Goal: Transaction & Acquisition: Purchase product/service

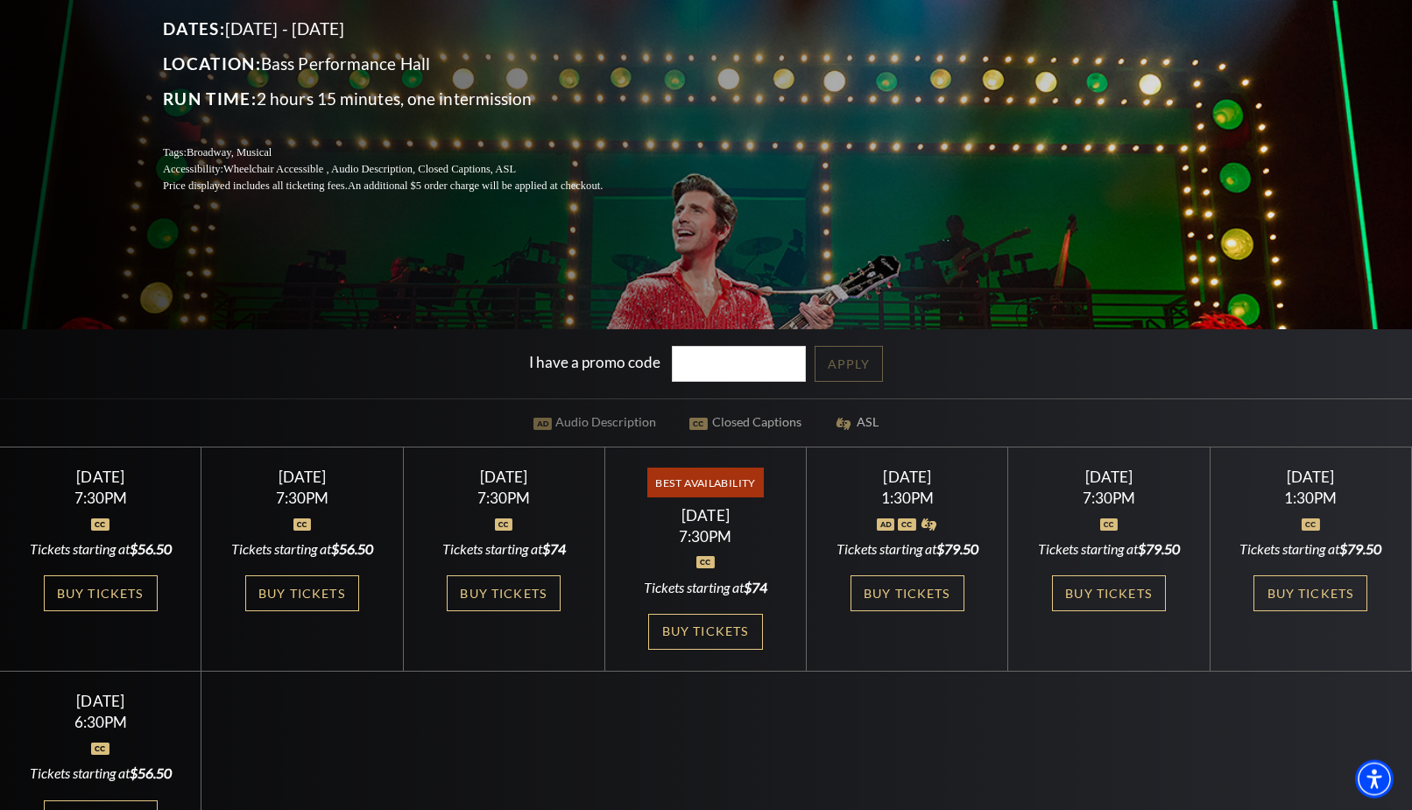
scroll to position [357, 0]
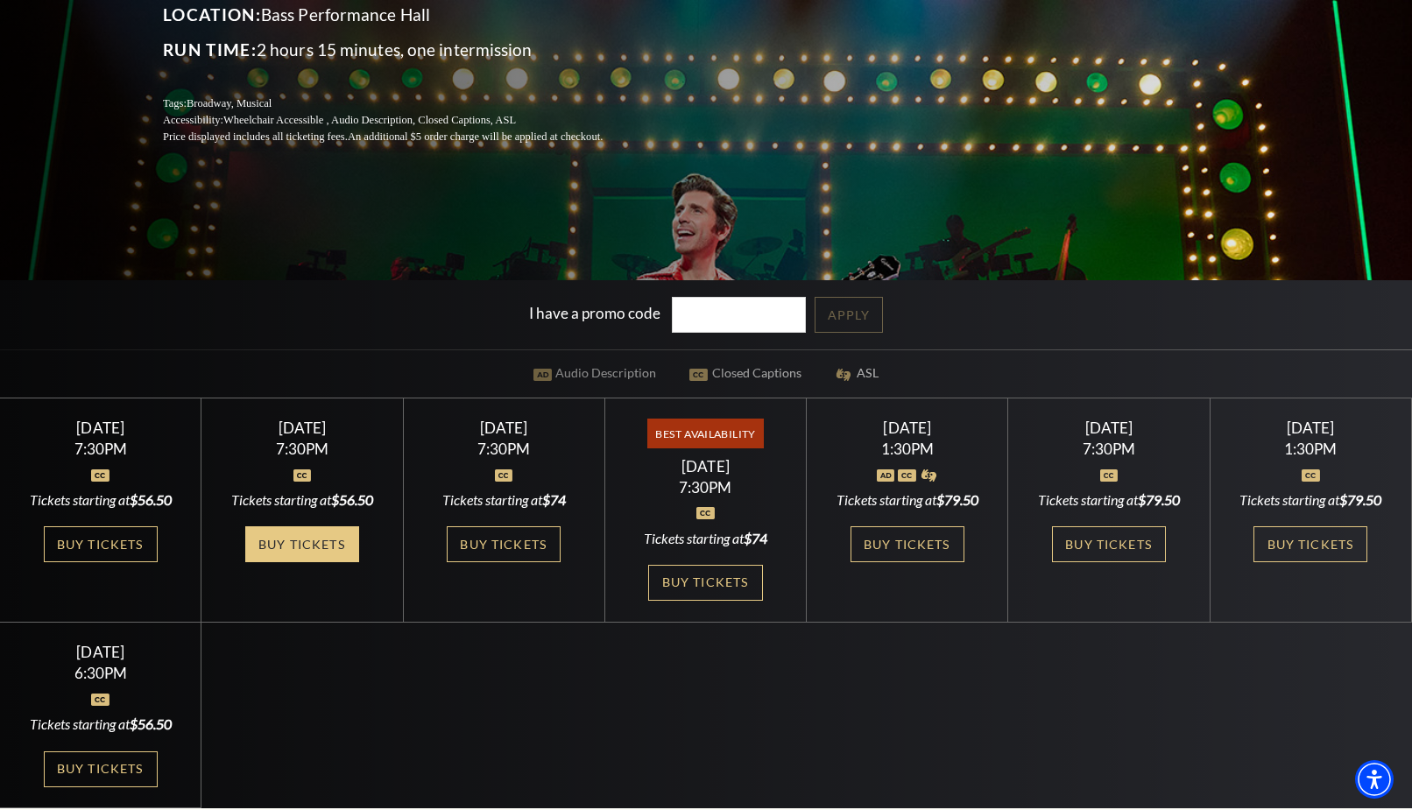
click at [296, 539] on link "Buy Tickets" at bounding box center [302, 544] width 114 height 36
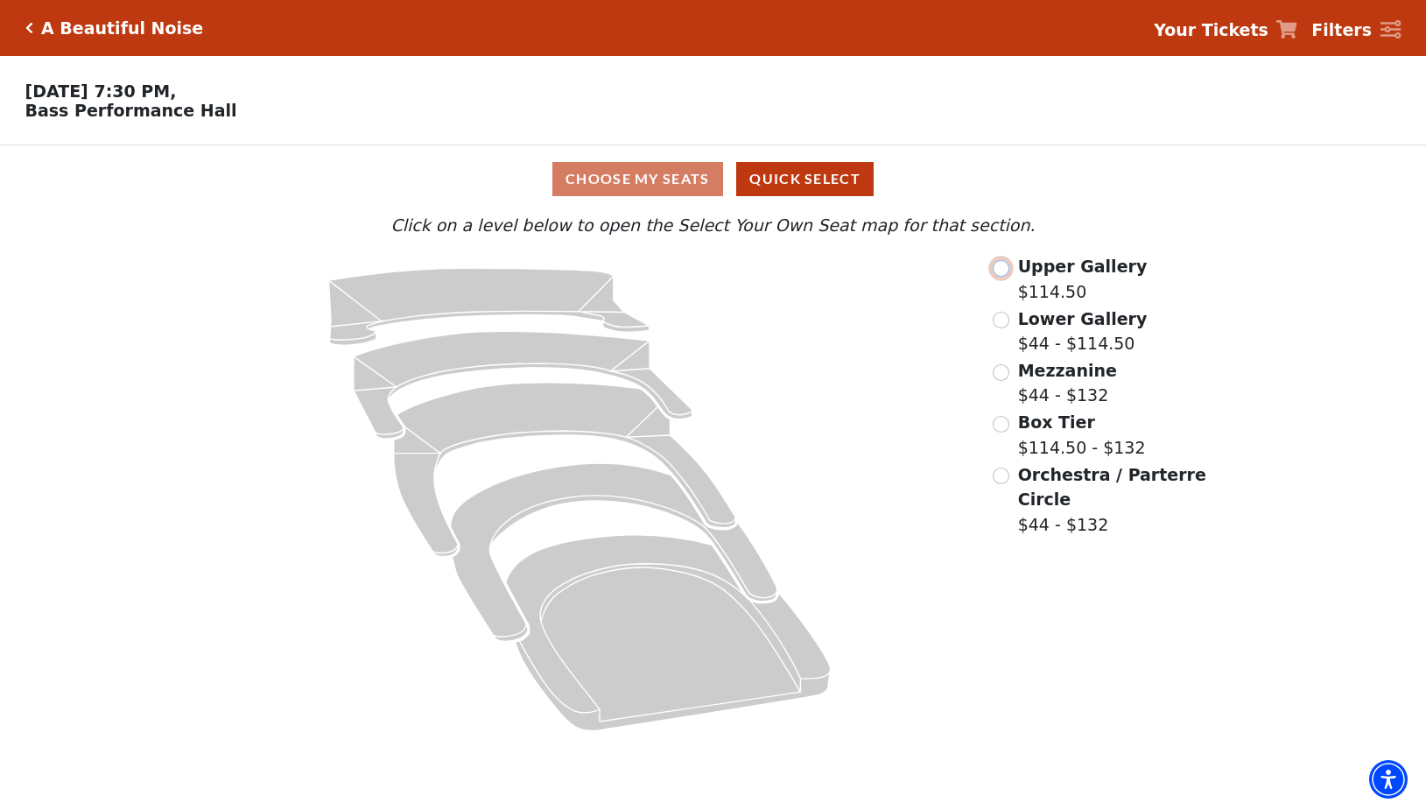
click at [1003, 277] on input "Upper Gallery$114.50\a" at bounding box center [1001, 268] width 17 height 17
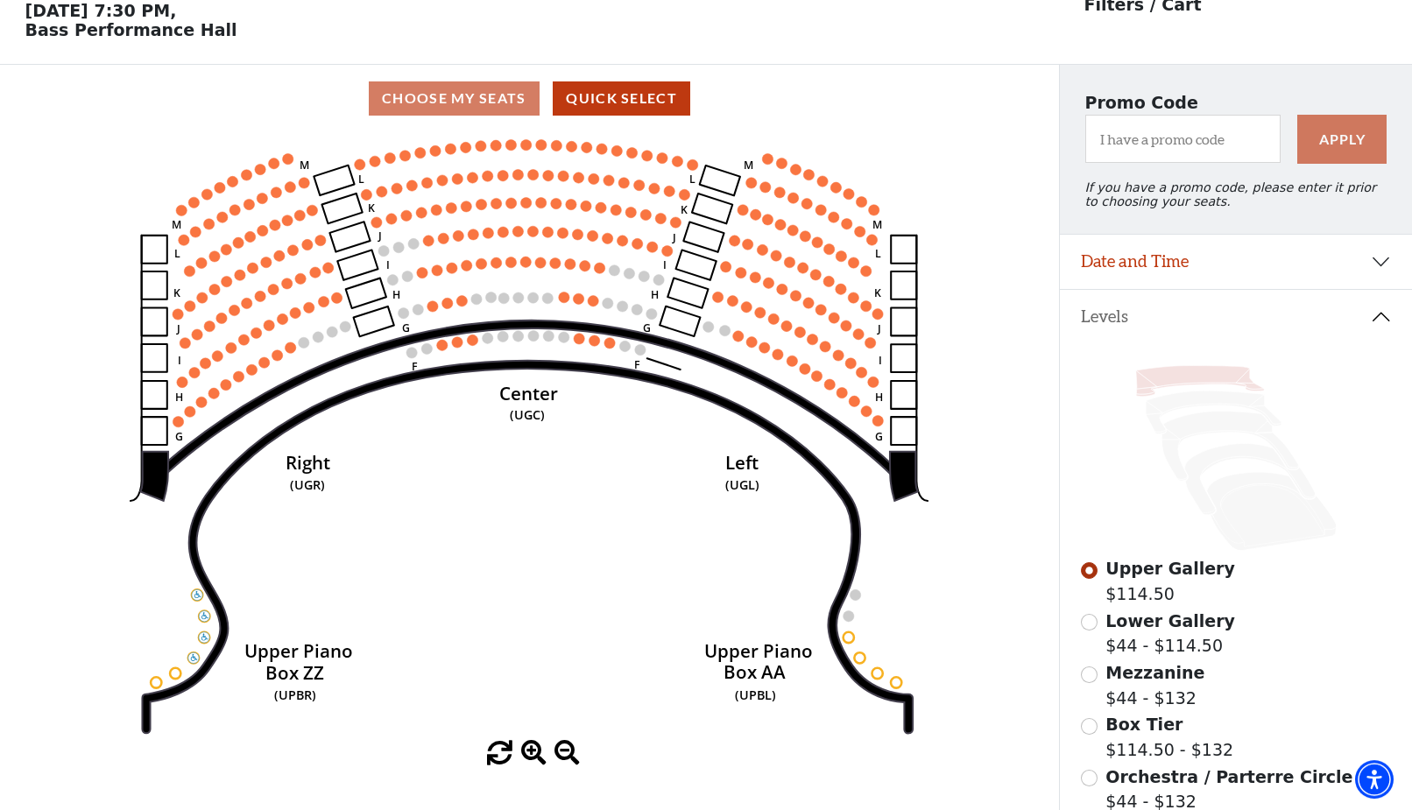
scroll to position [81, 0]
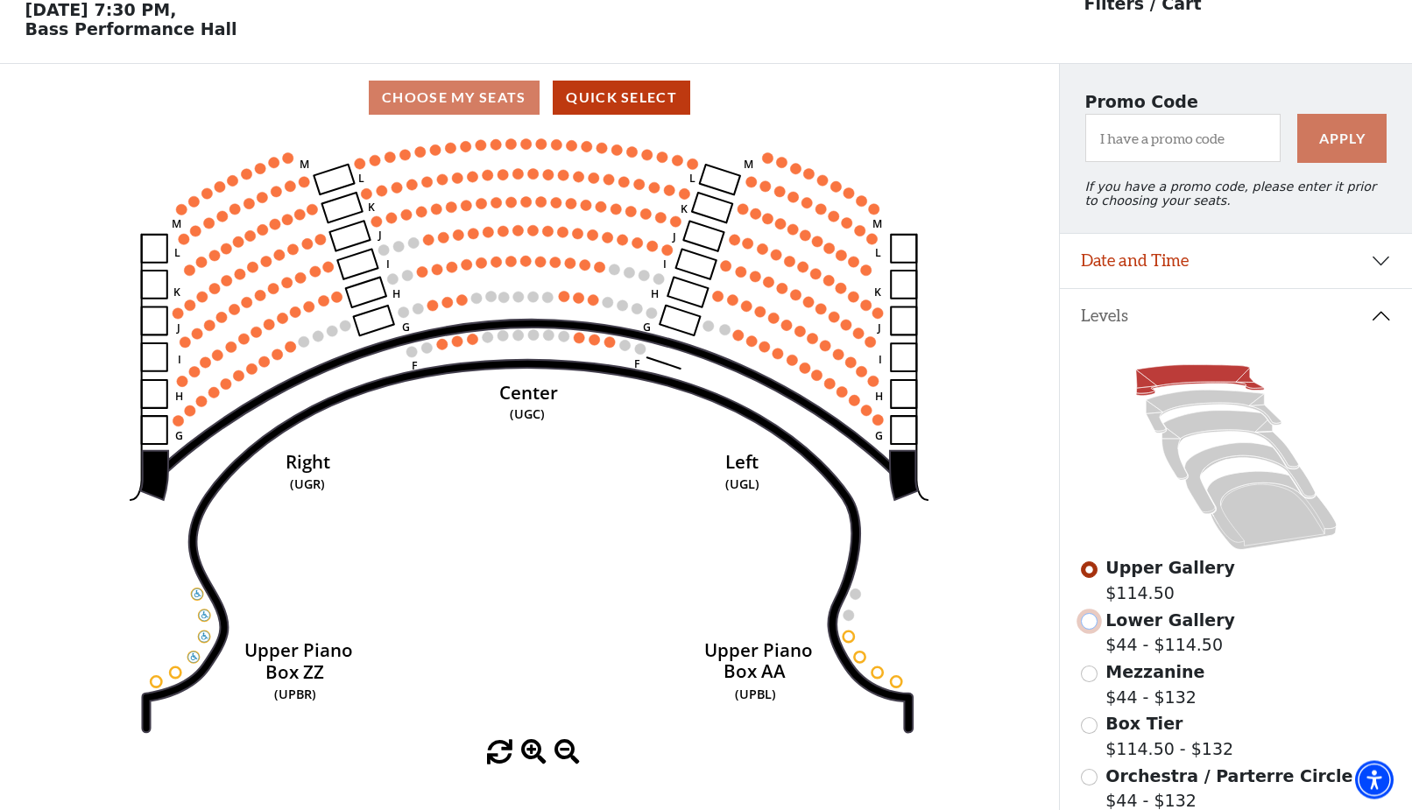
click at [1091, 630] on input "Lower Gallery$44 - $114.50\a" at bounding box center [1089, 621] width 17 height 17
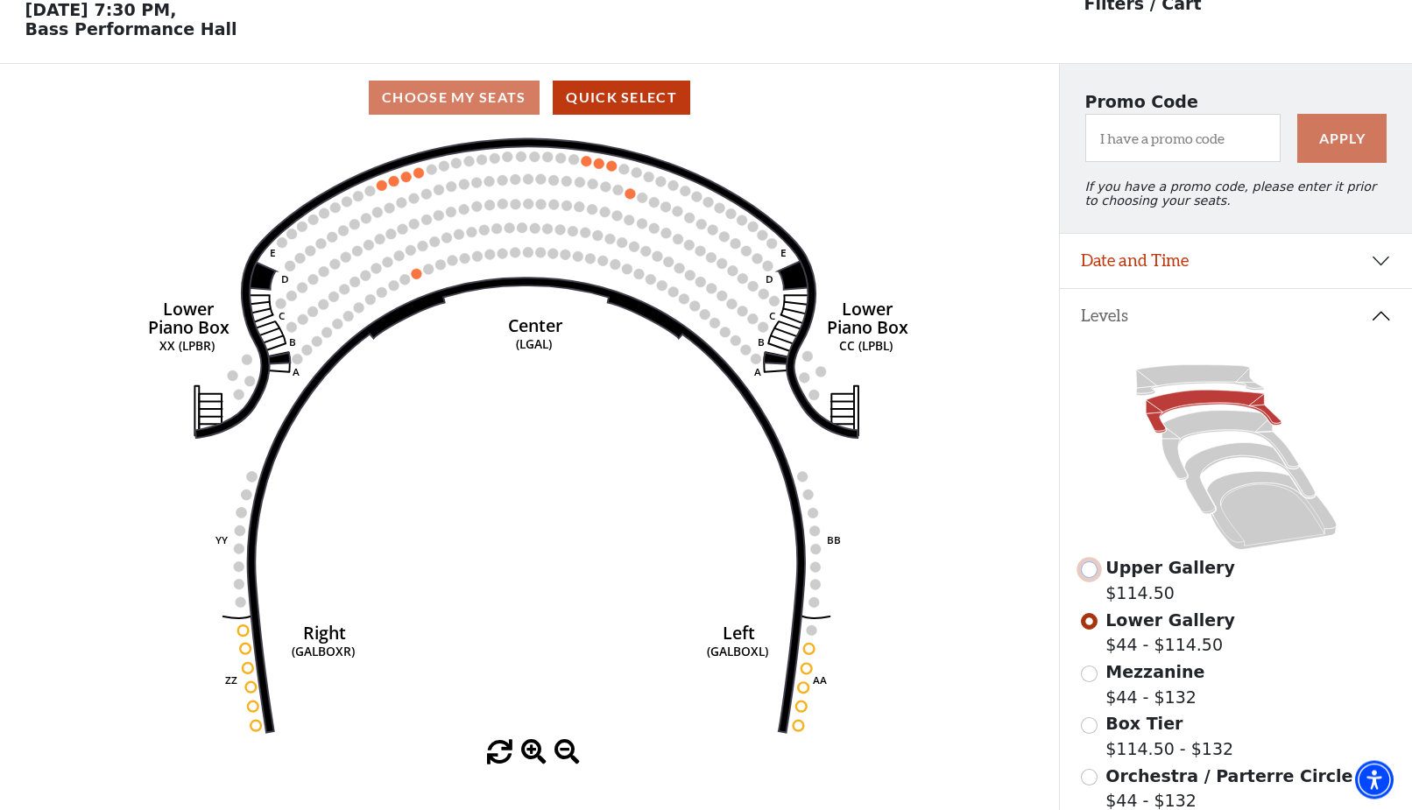
click at [1088, 578] on input "Upper Gallery$114.50\a" at bounding box center [1089, 569] width 17 height 17
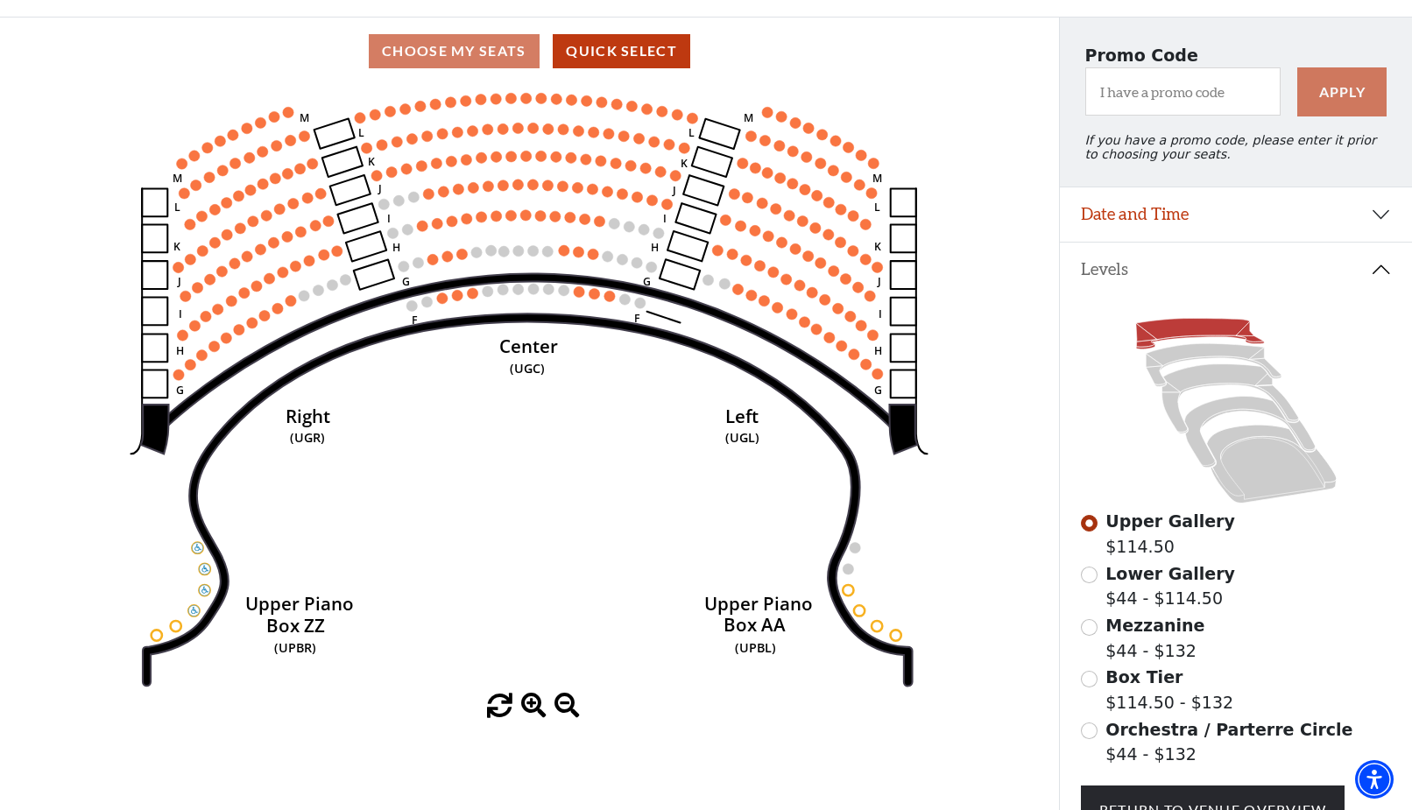
scroll to position [0, 0]
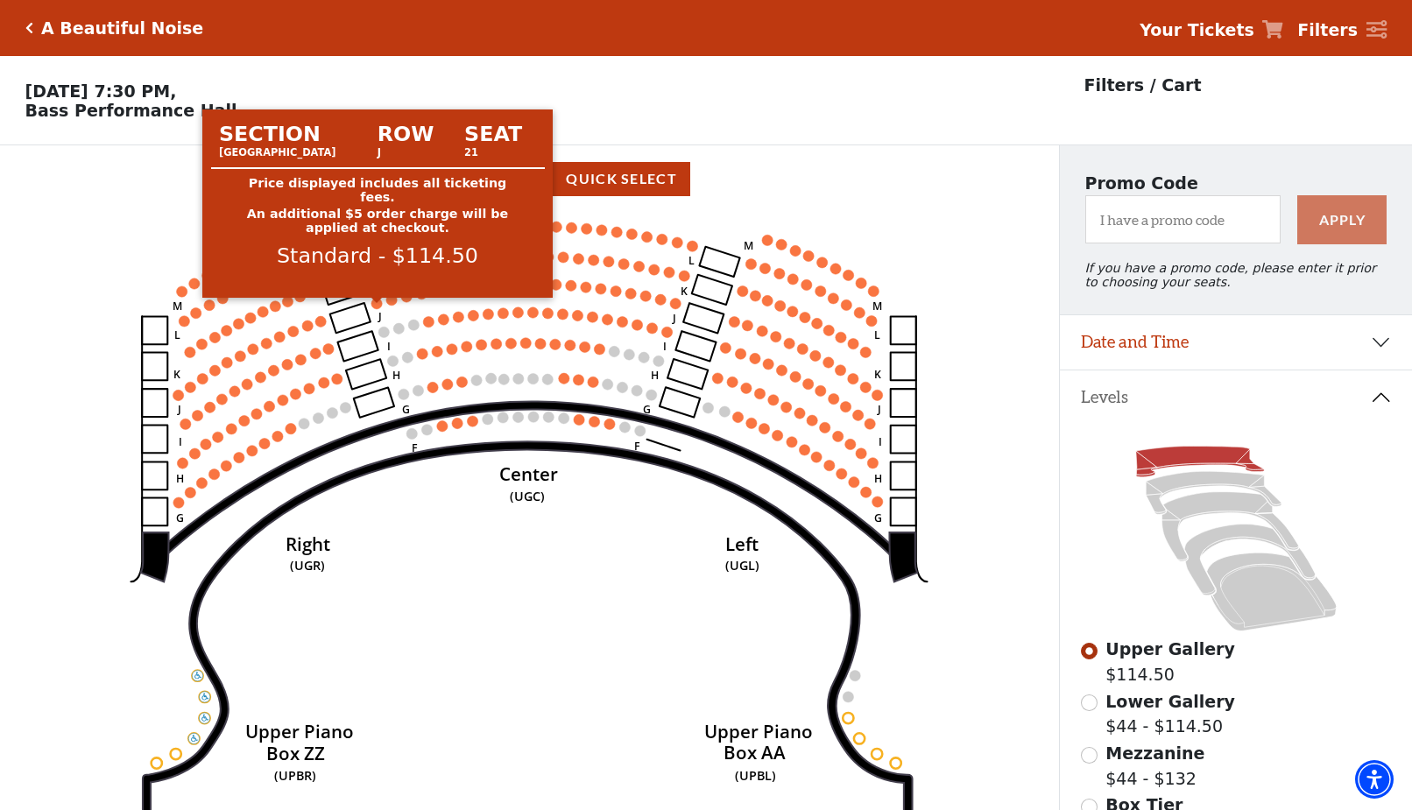
click at [378, 308] on circle at bounding box center [376, 303] width 11 height 11
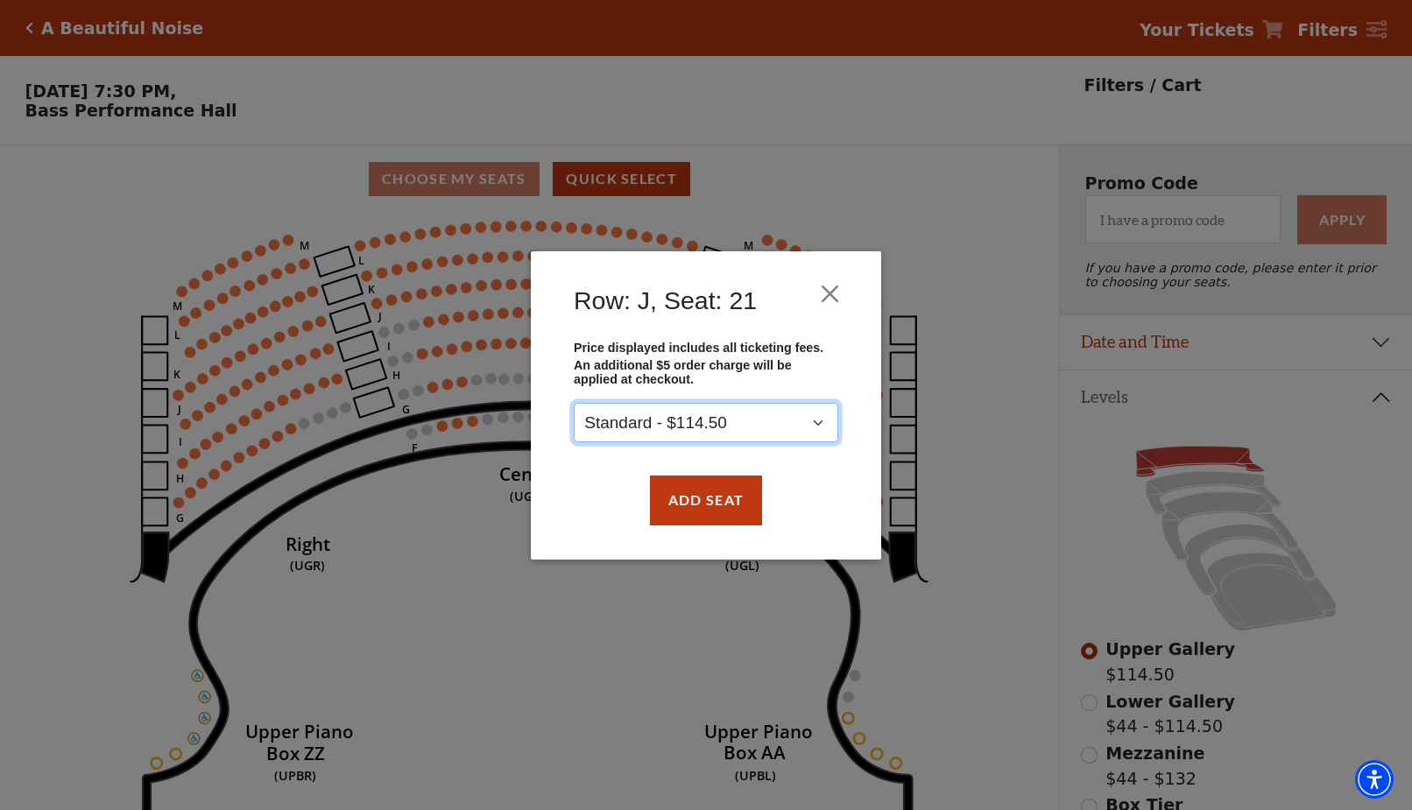
click at [574, 403] on select "Standard - $114.50" at bounding box center [706, 422] width 264 height 39
click at [820, 419] on select "Standard - $114.50" at bounding box center [706, 422] width 264 height 39
click at [713, 496] on button "Add Seat" at bounding box center [706, 499] width 112 height 49
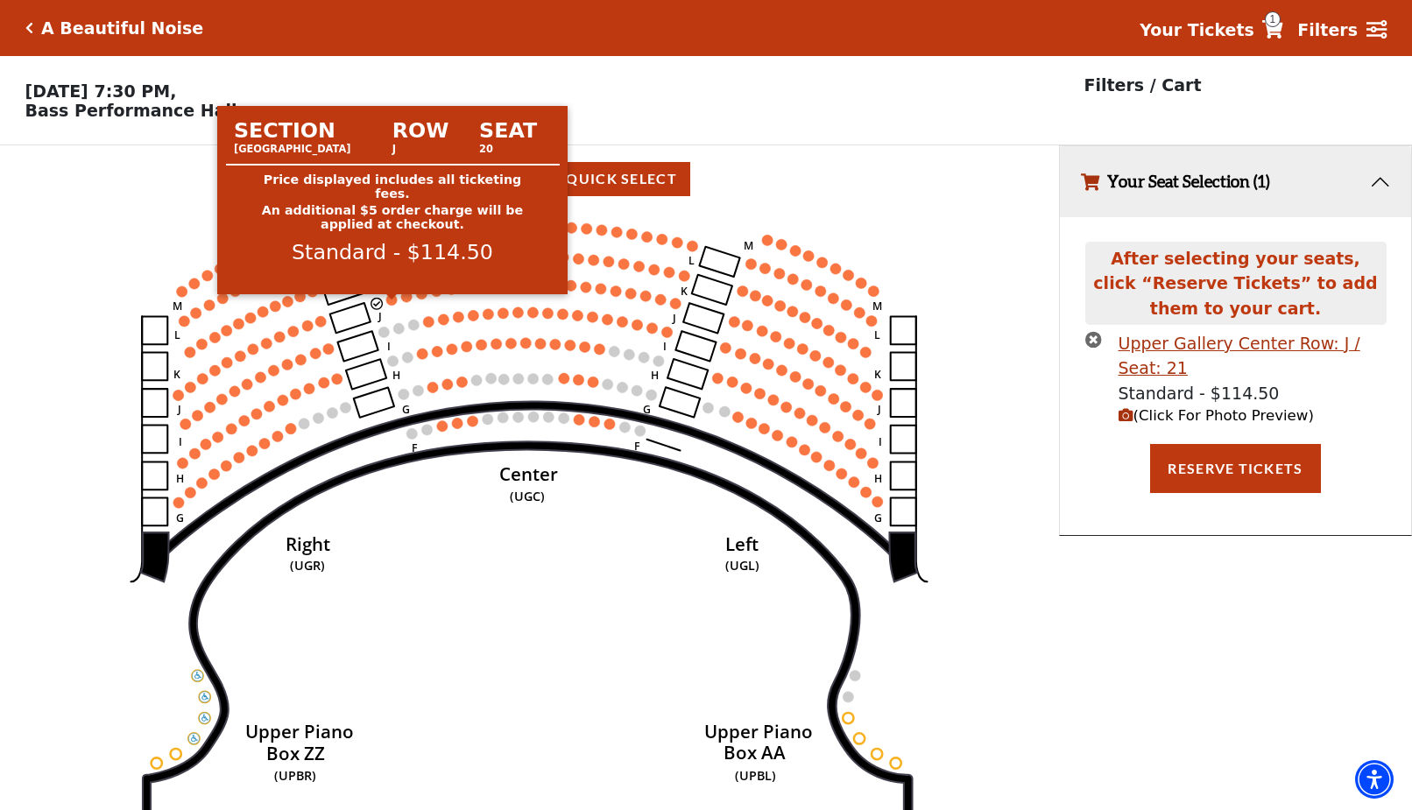
click at [391, 305] on circle at bounding box center [391, 299] width 11 height 11
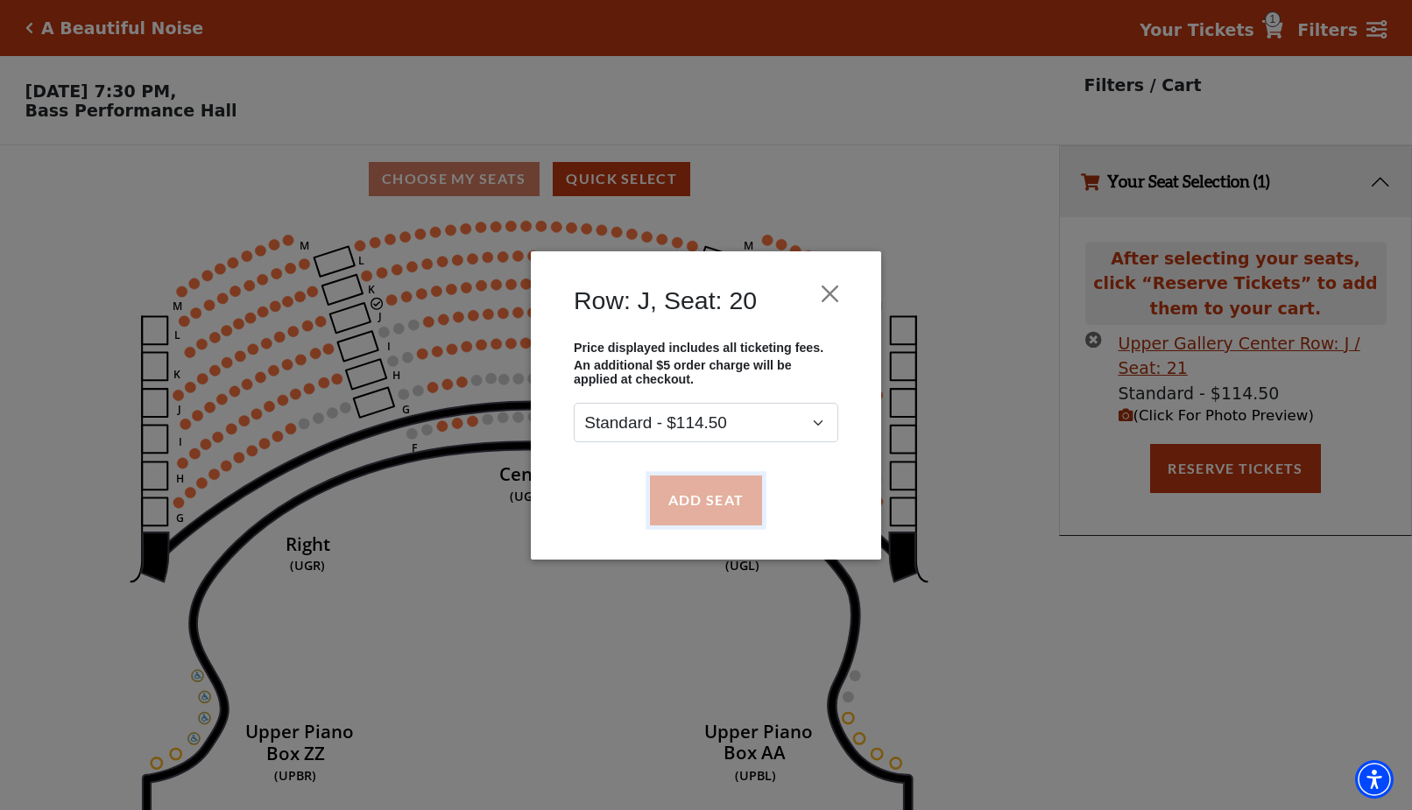
click at [700, 502] on button "Add Seat" at bounding box center [706, 499] width 112 height 49
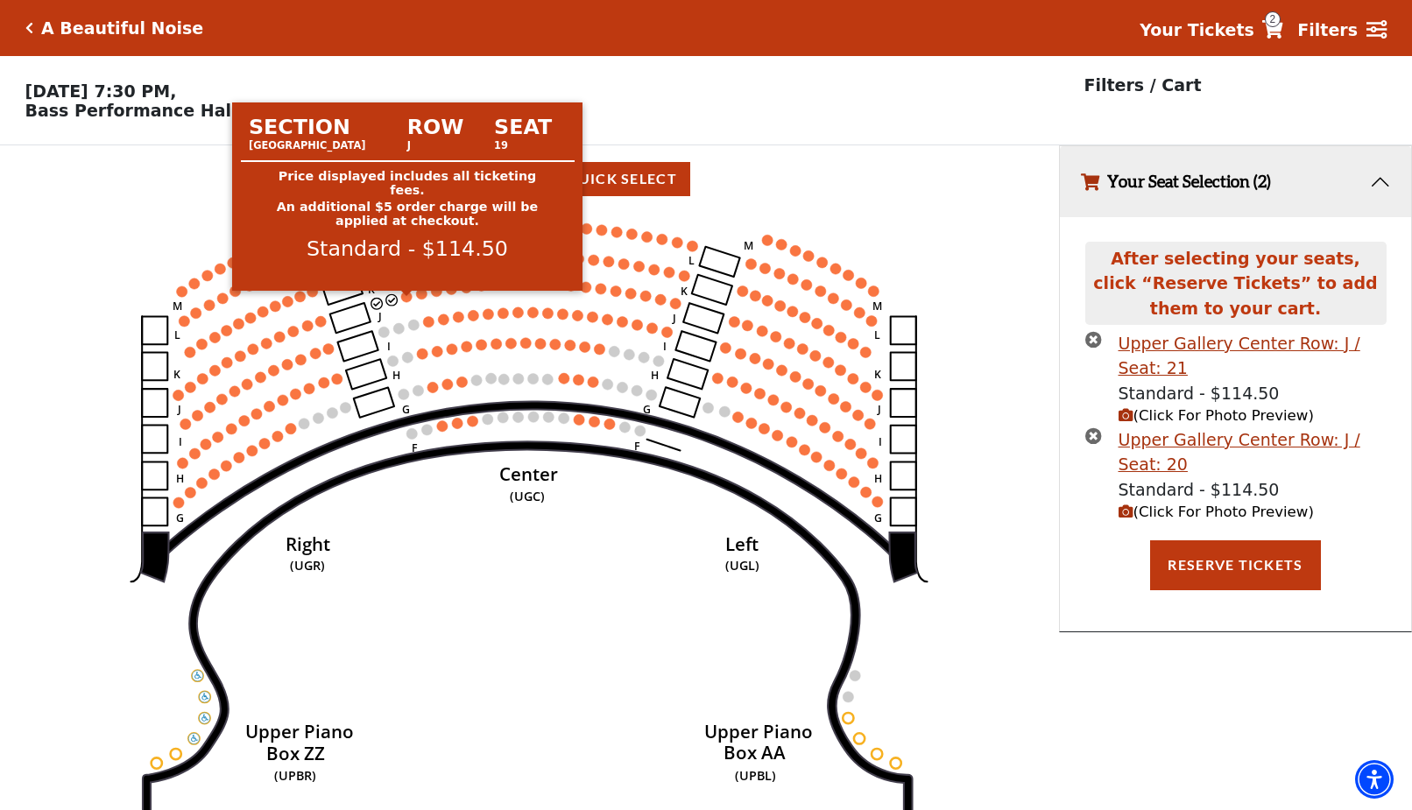
click at [406, 301] on circle at bounding box center [406, 296] width 11 height 11
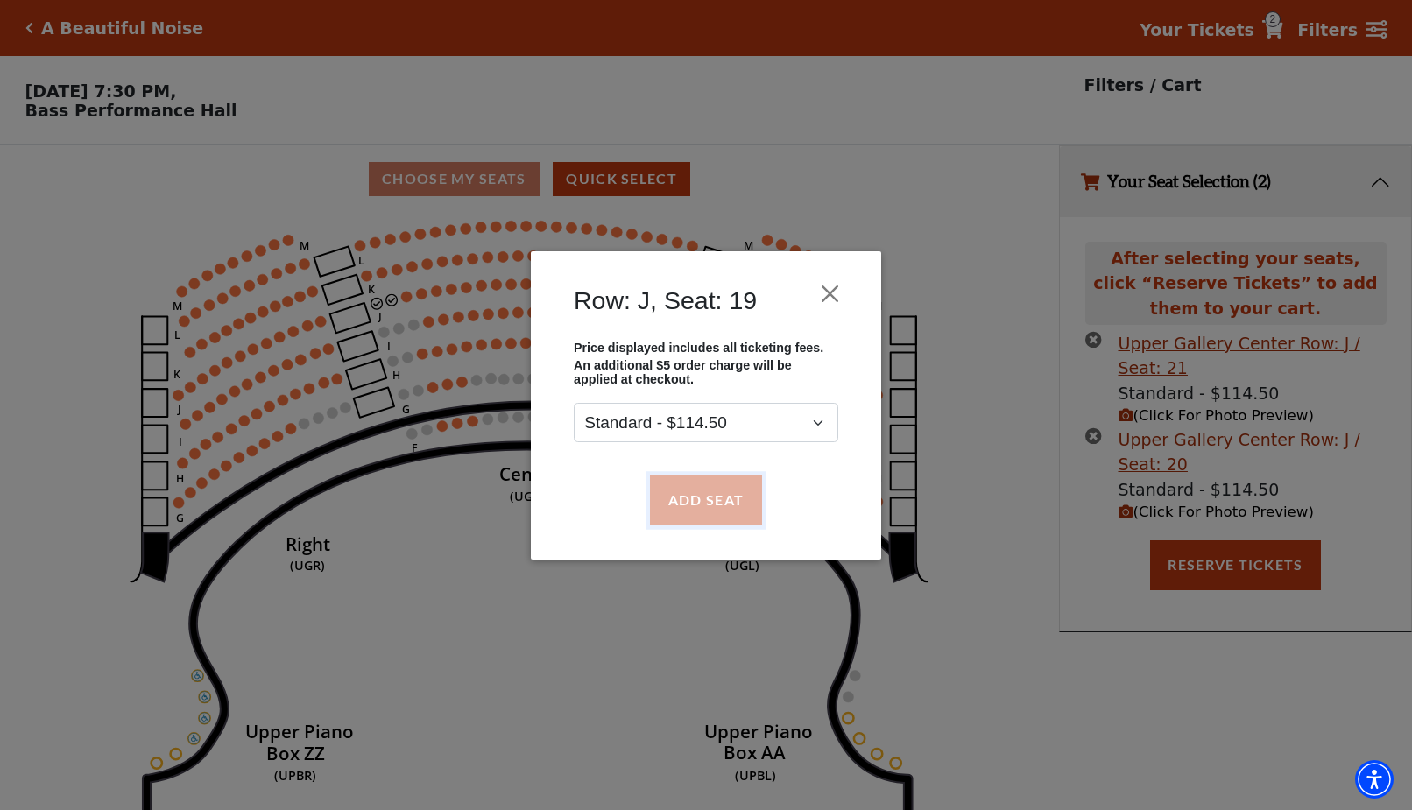
click at [692, 499] on button "Add Seat" at bounding box center [706, 499] width 112 height 49
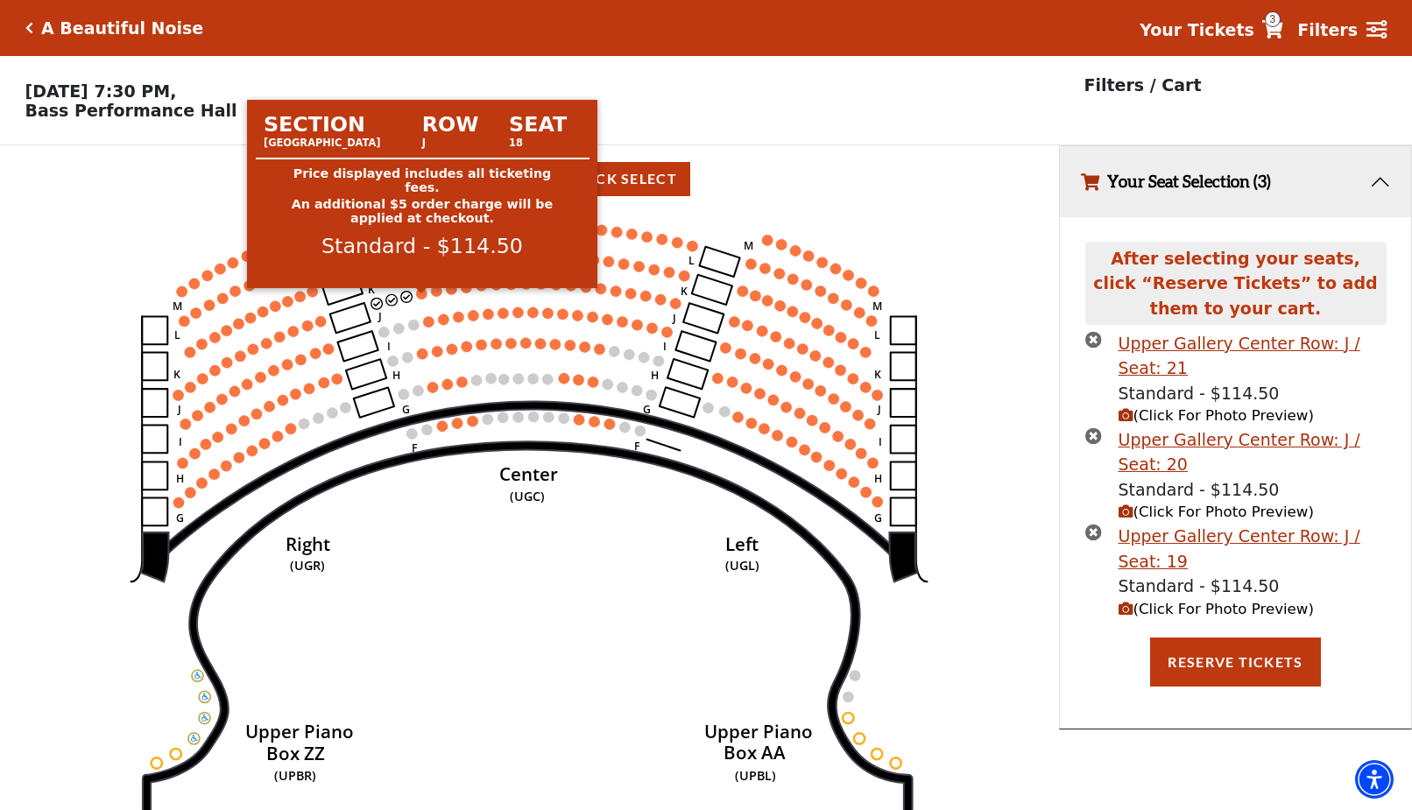
click at [422, 299] on circle at bounding box center [422, 293] width 11 height 11
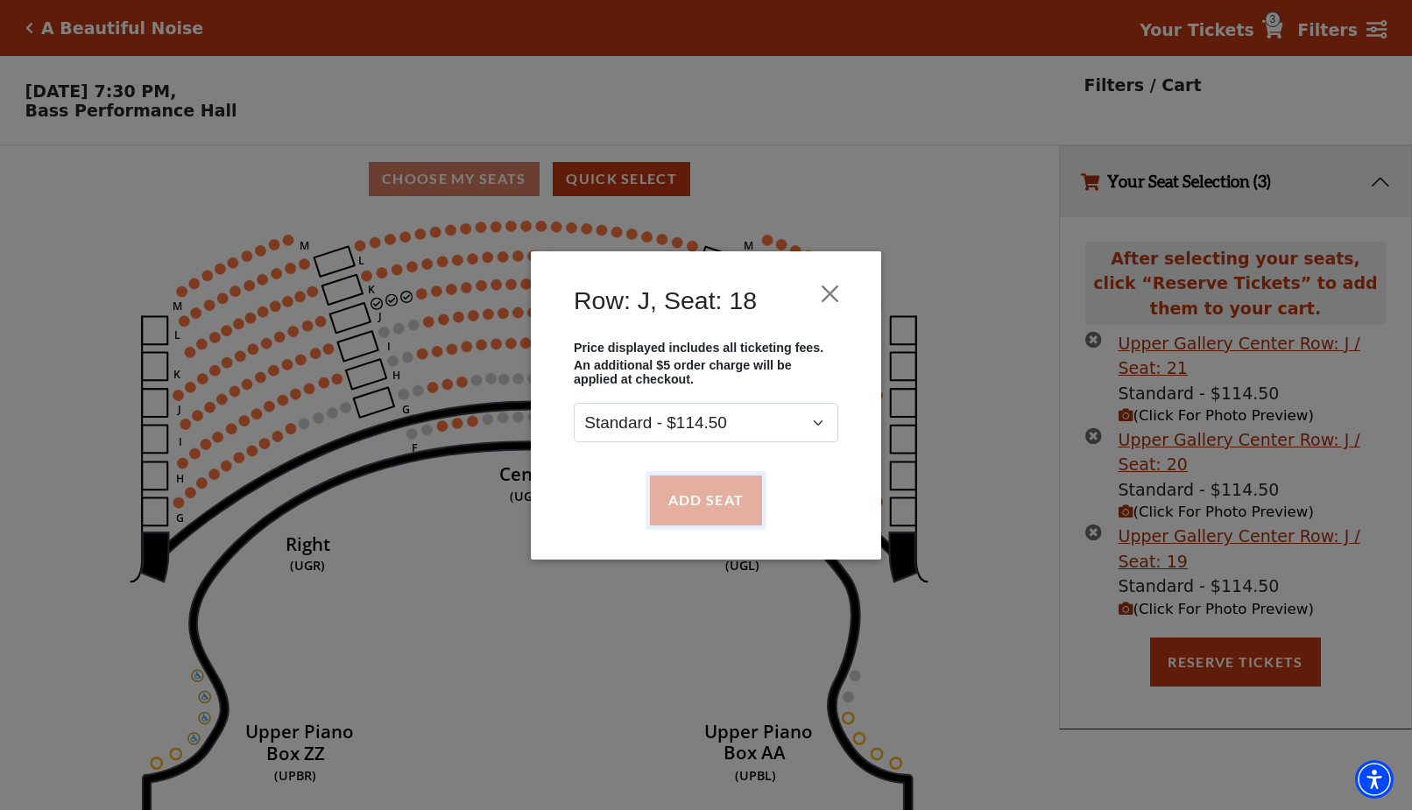
click at [706, 500] on button "Add Seat" at bounding box center [706, 499] width 112 height 49
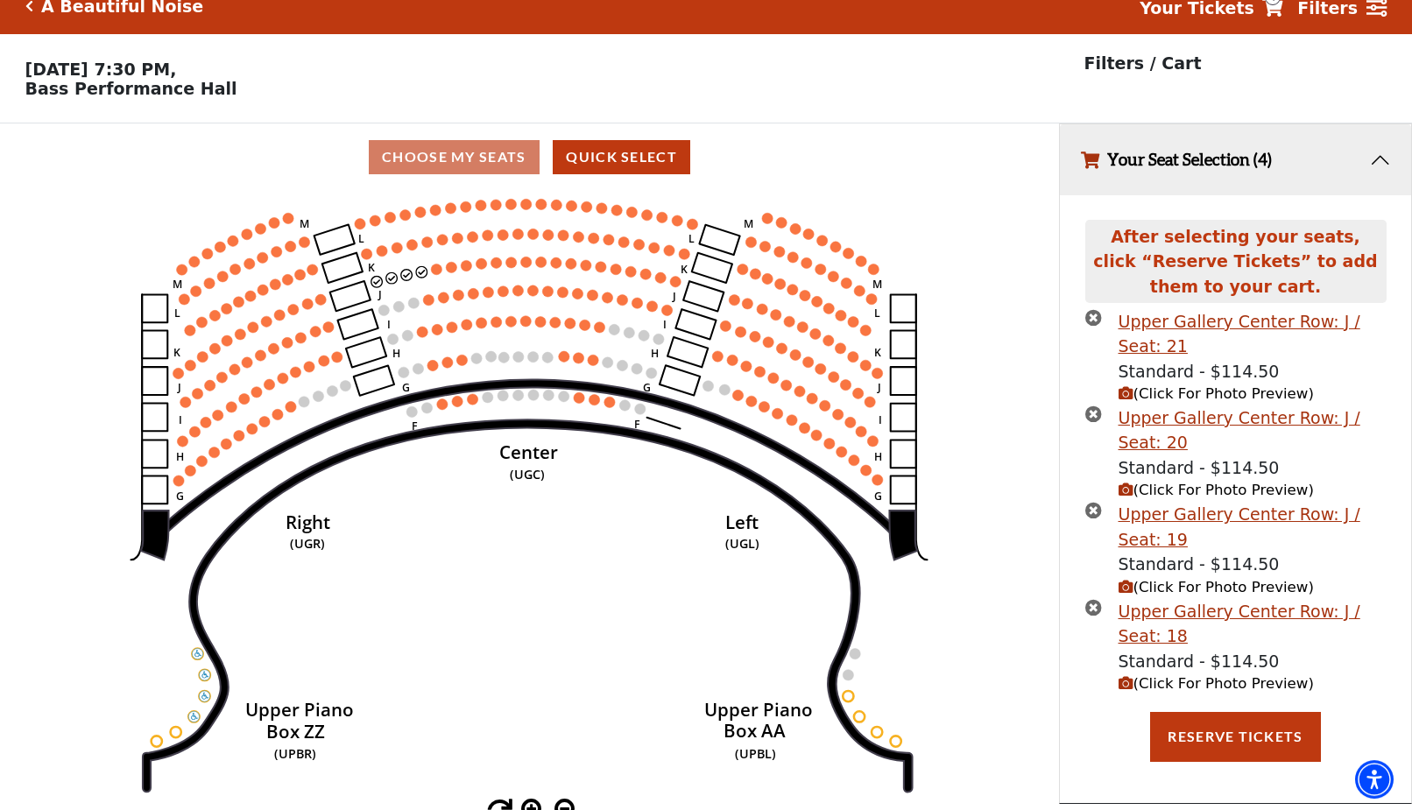
scroll to position [43, 0]
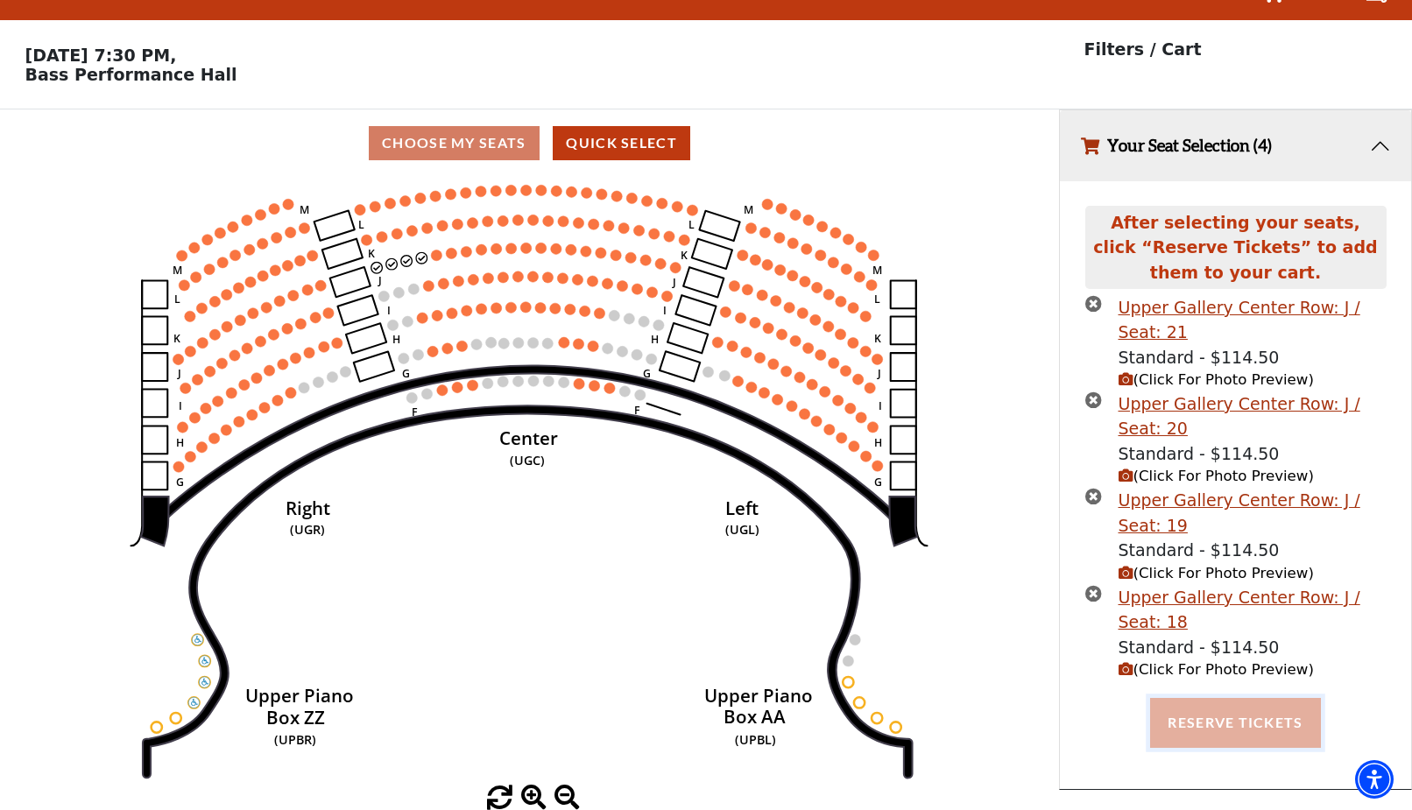
click at [1236, 716] on button "Reserve Tickets" at bounding box center [1235, 722] width 170 height 49
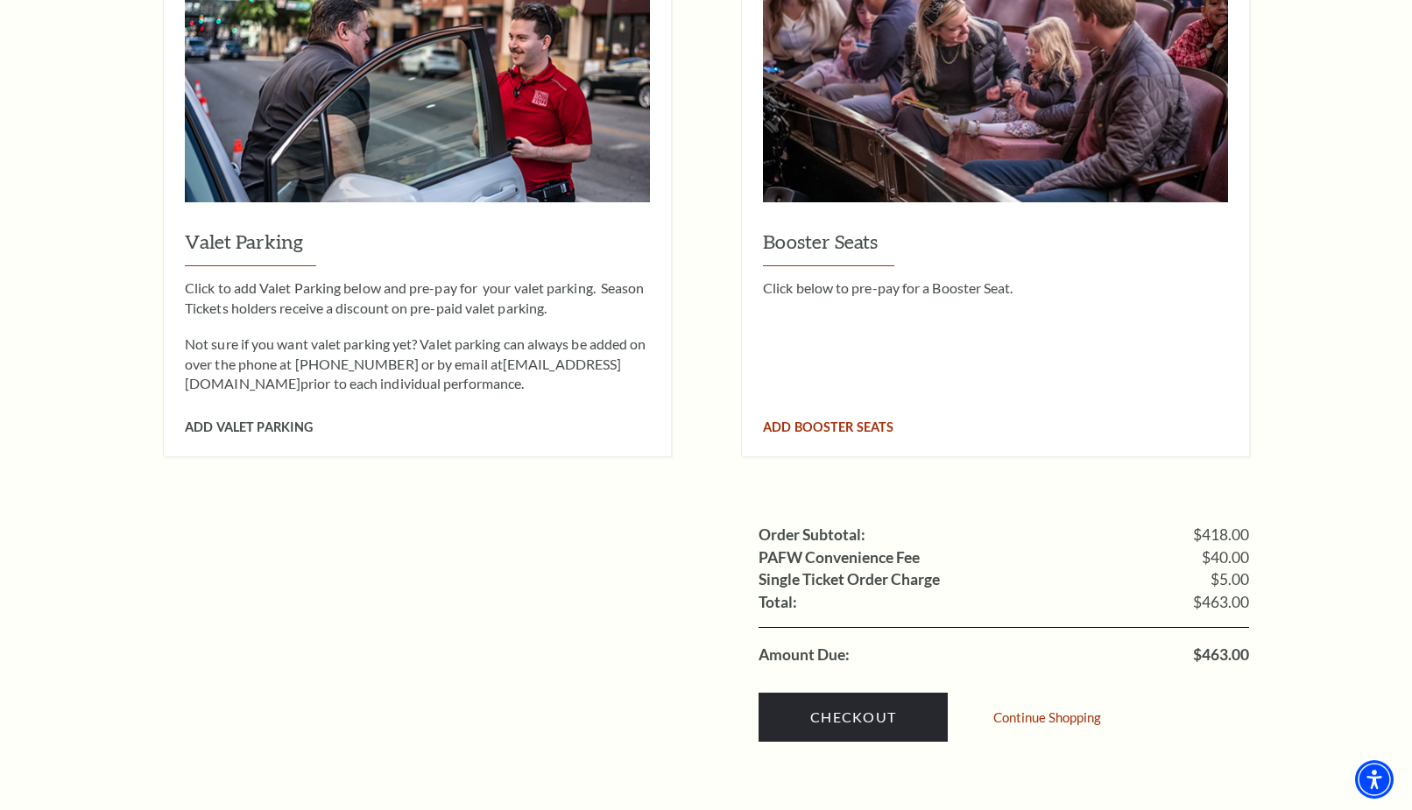
scroll to position [1518, 0]
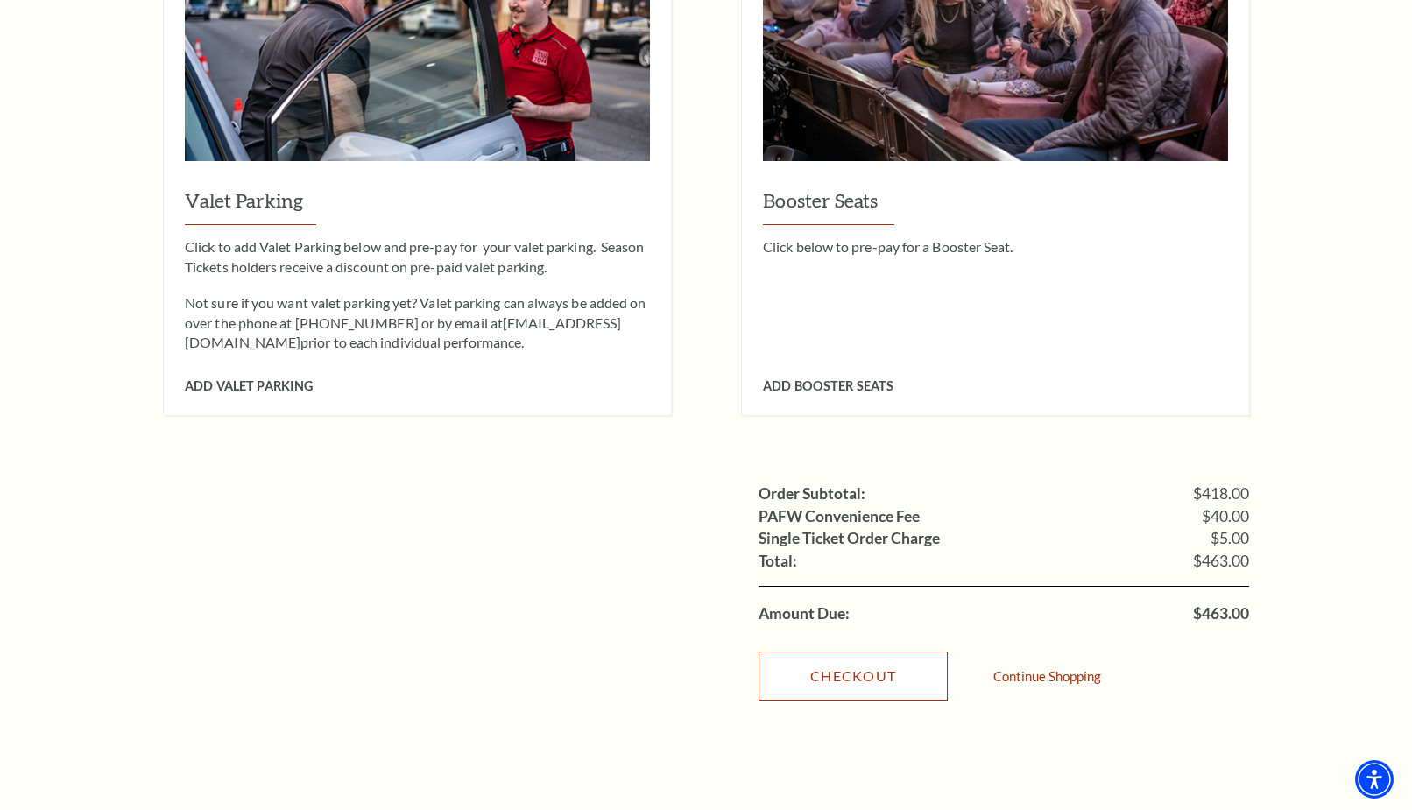
click at [855, 651] on link "Checkout" at bounding box center [852, 675] width 189 height 49
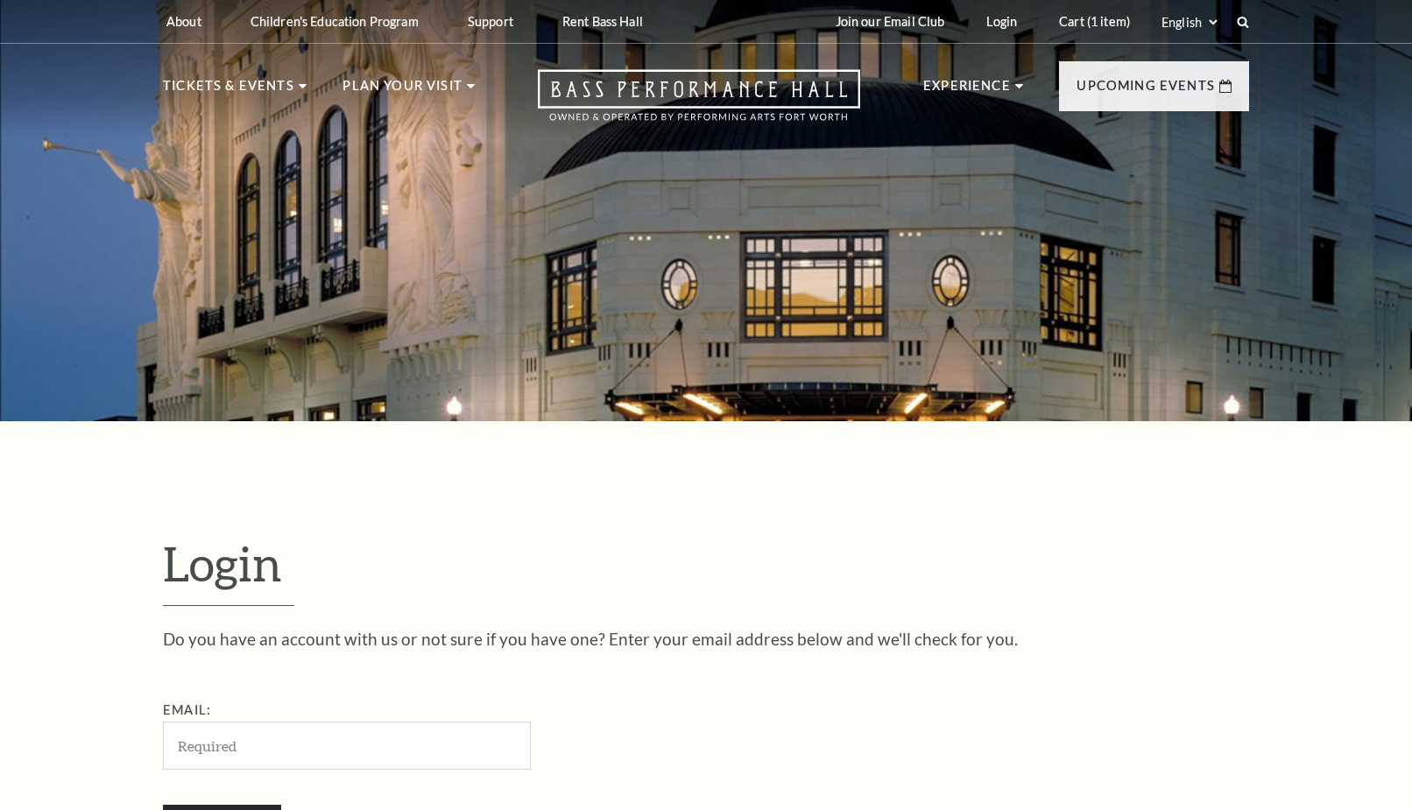
scroll to position [535, 0]
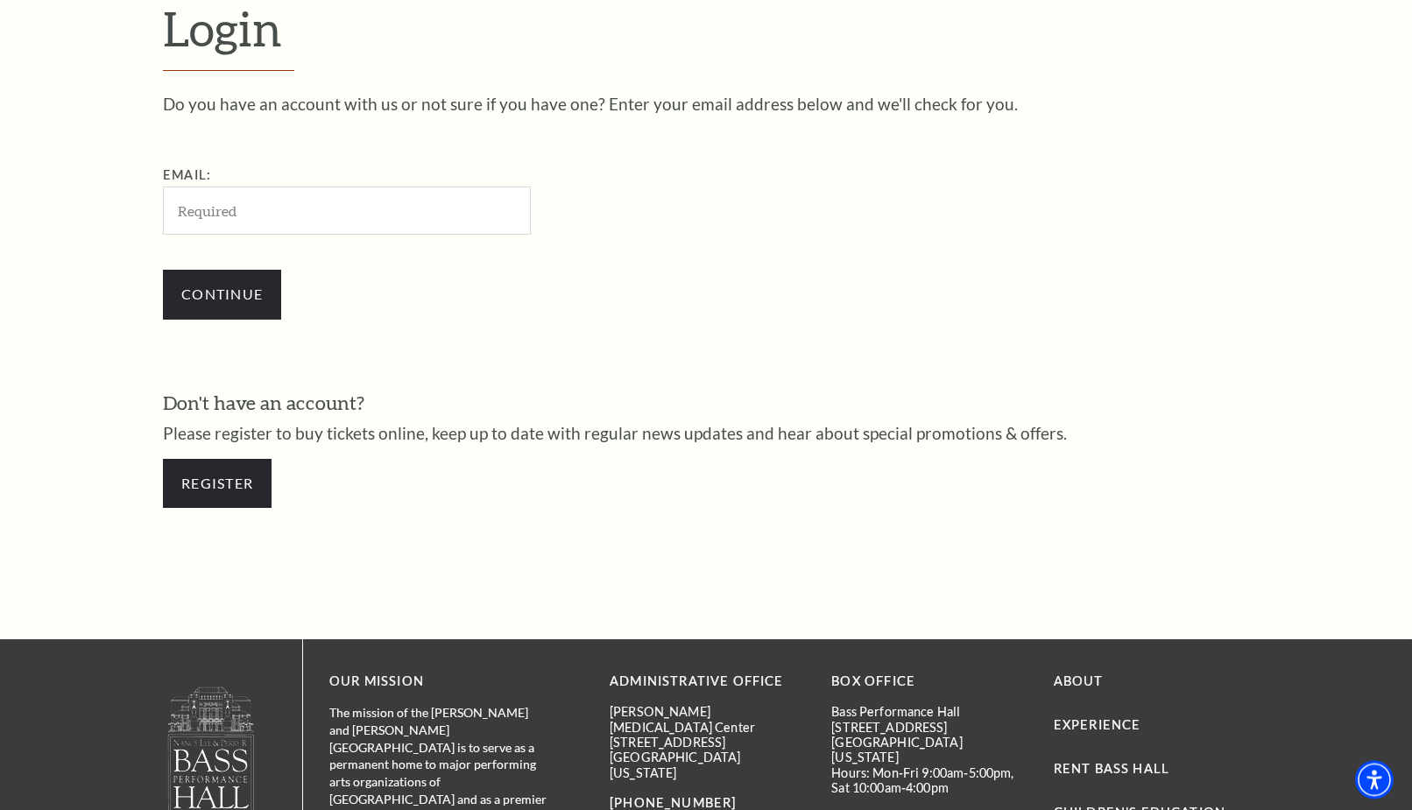
click at [193, 208] on input "Email:" at bounding box center [347, 211] width 368 height 48
type input "knutsonlg2021@gmail.com"
click at [197, 295] on input "Continue" at bounding box center [222, 294] width 118 height 49
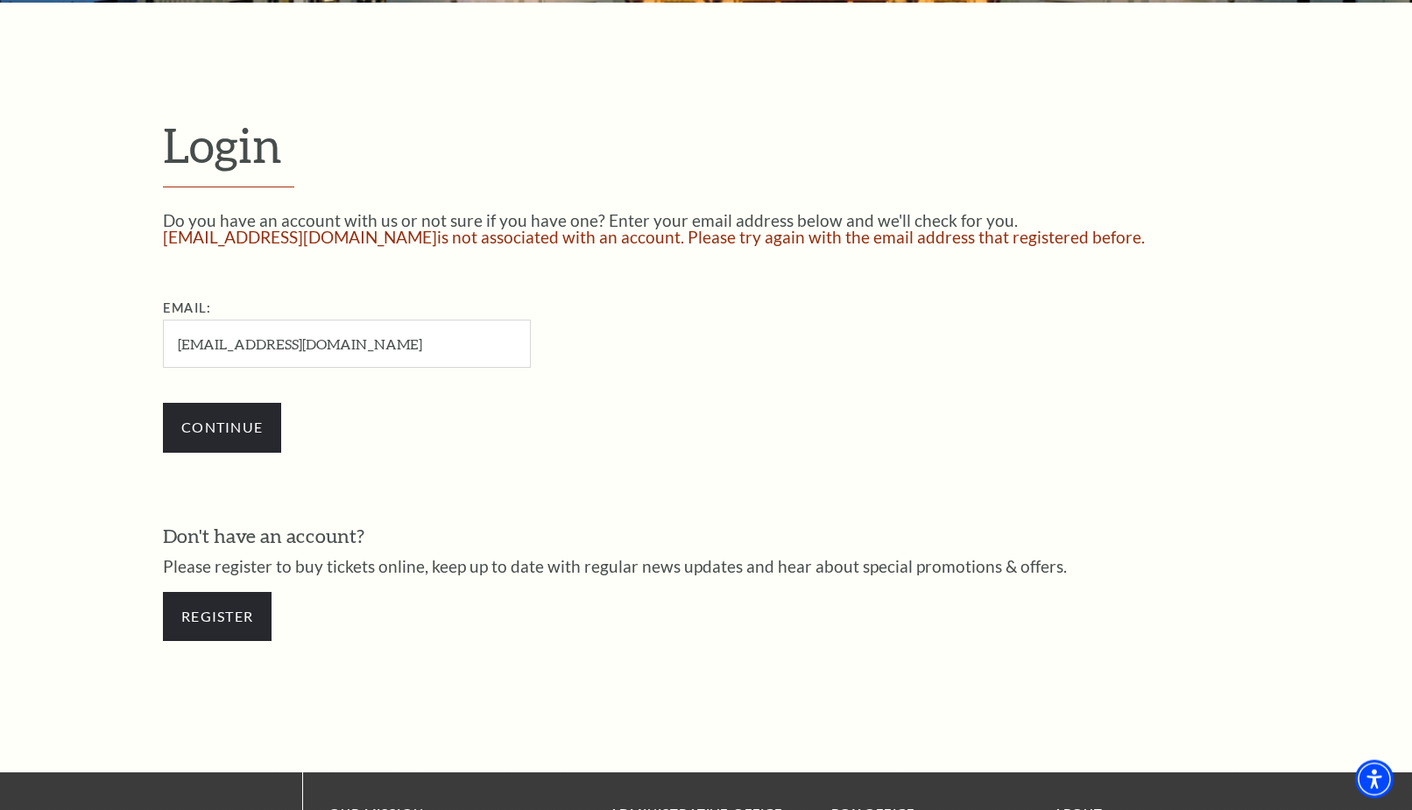
scroll to position [447, 0]
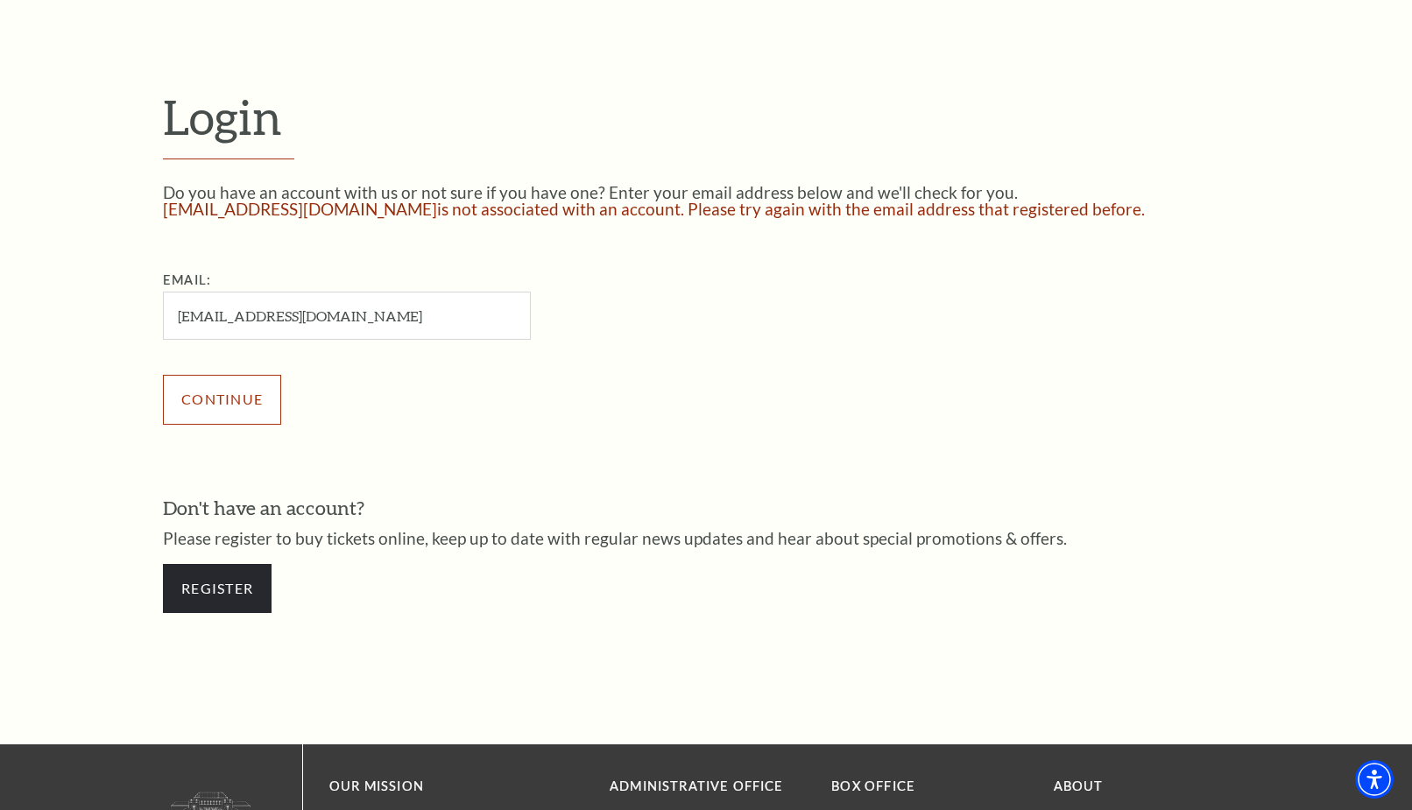
click at [215, 399] on input "Continue" at bounding box center [222, 399] width 118 height 49
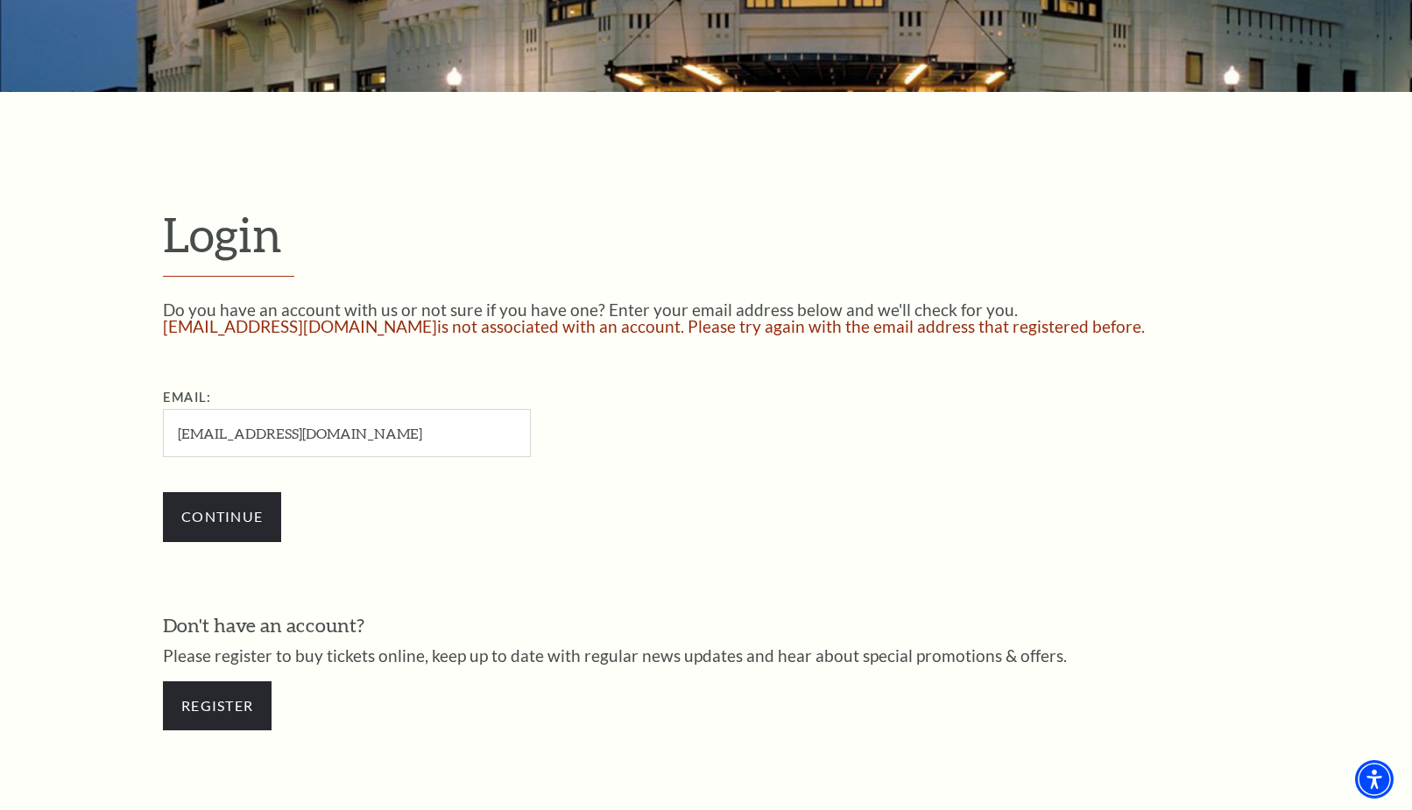
scroll to position [536, 0]
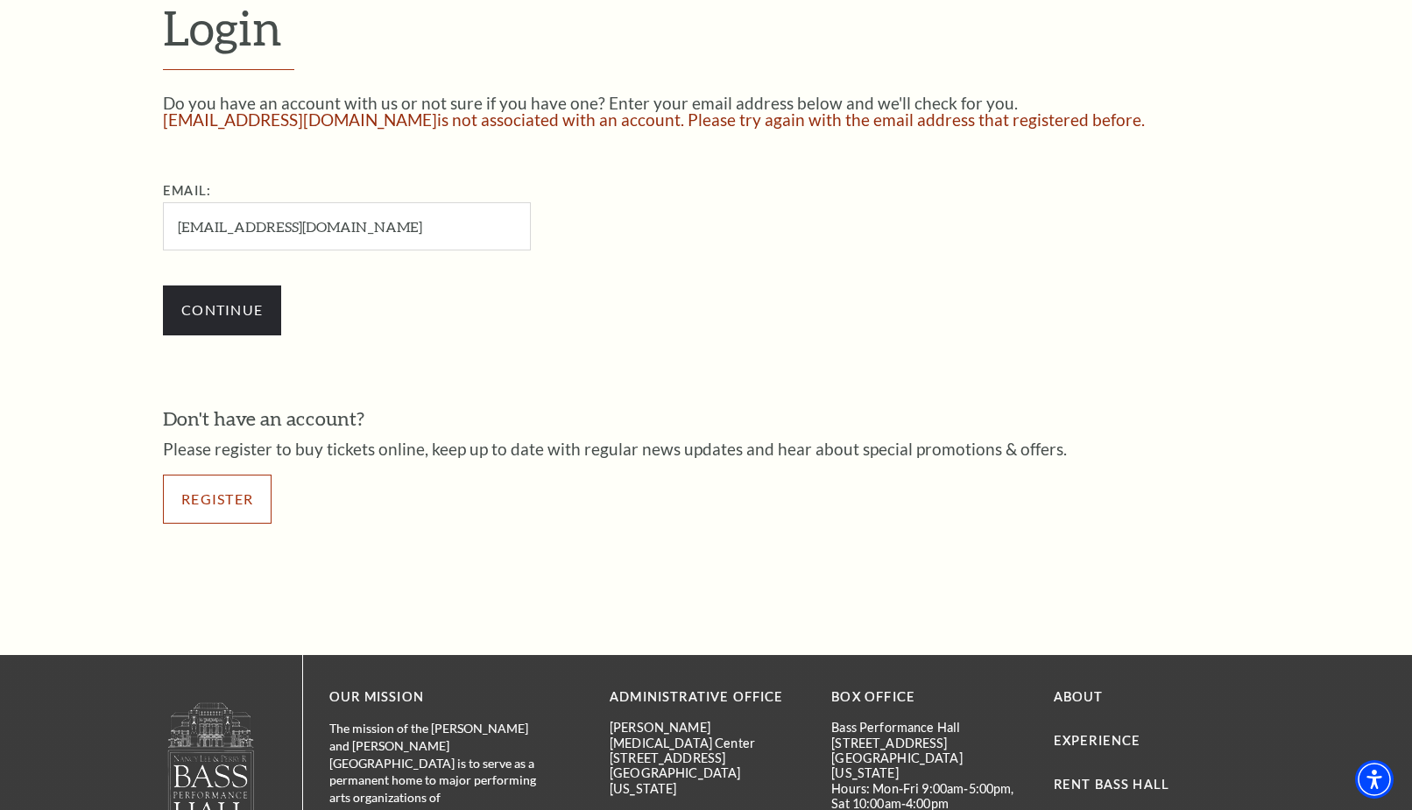
click at [219, 499] on link "Register" at bounding box center [217, 499] width 109 height 49
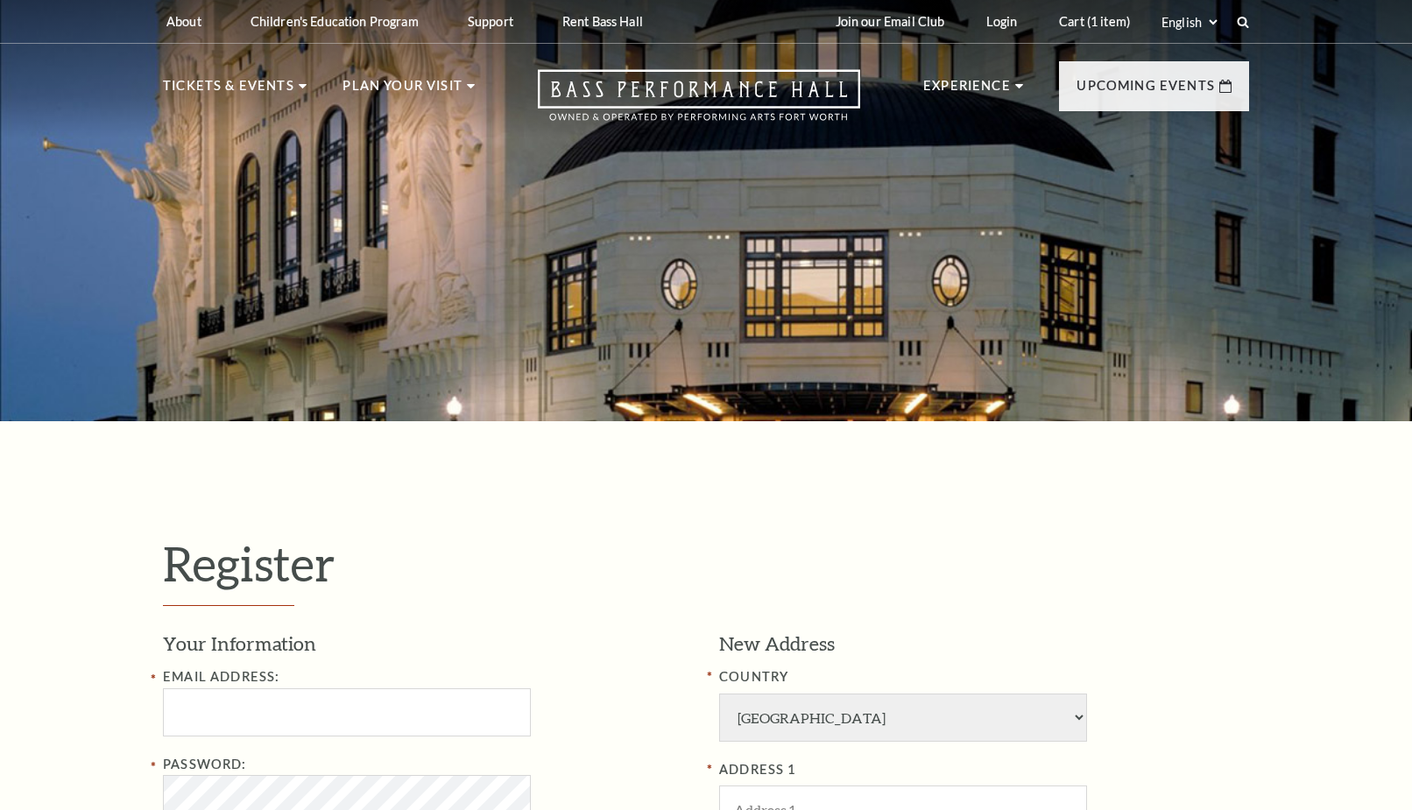
select select "1"
select select "TX"
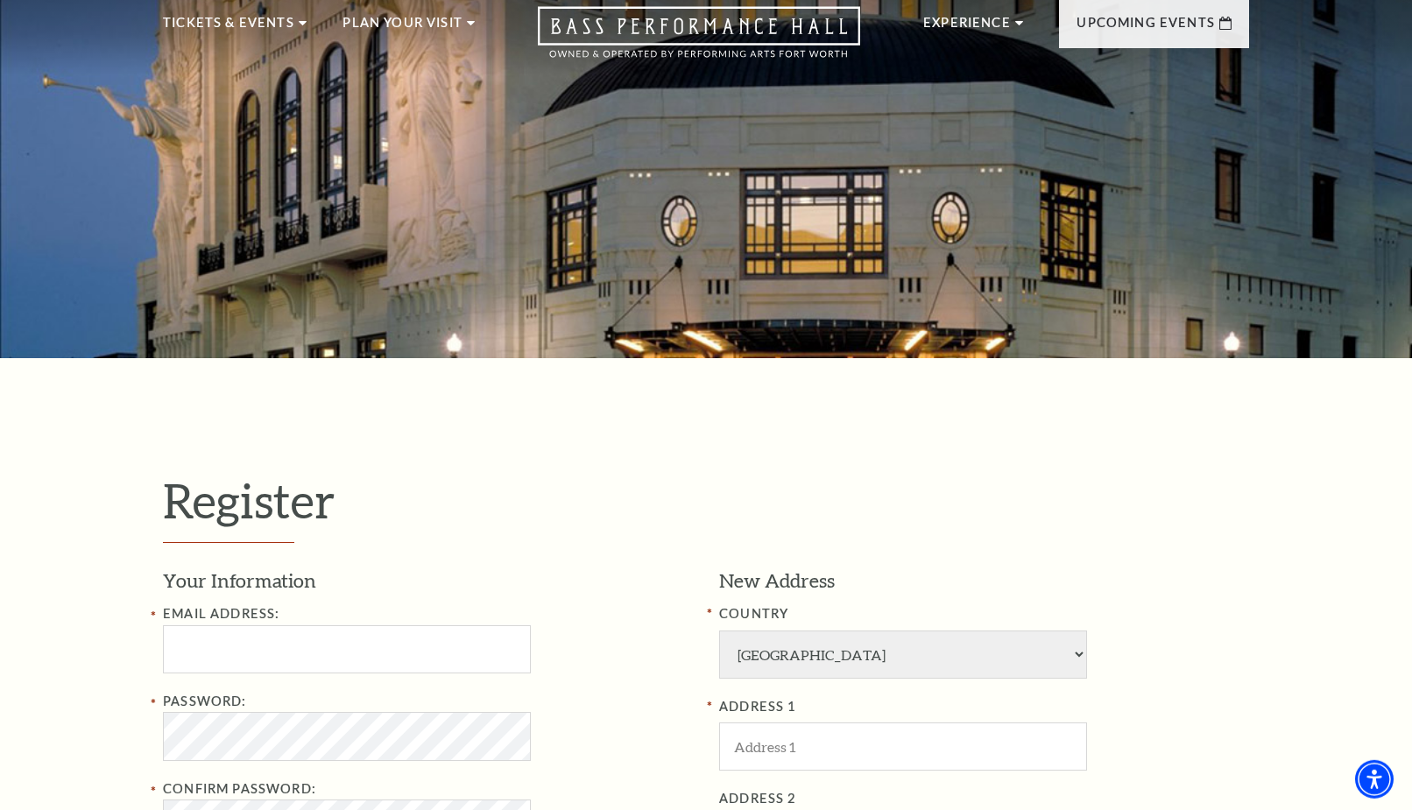
scroll to position [357, 0]
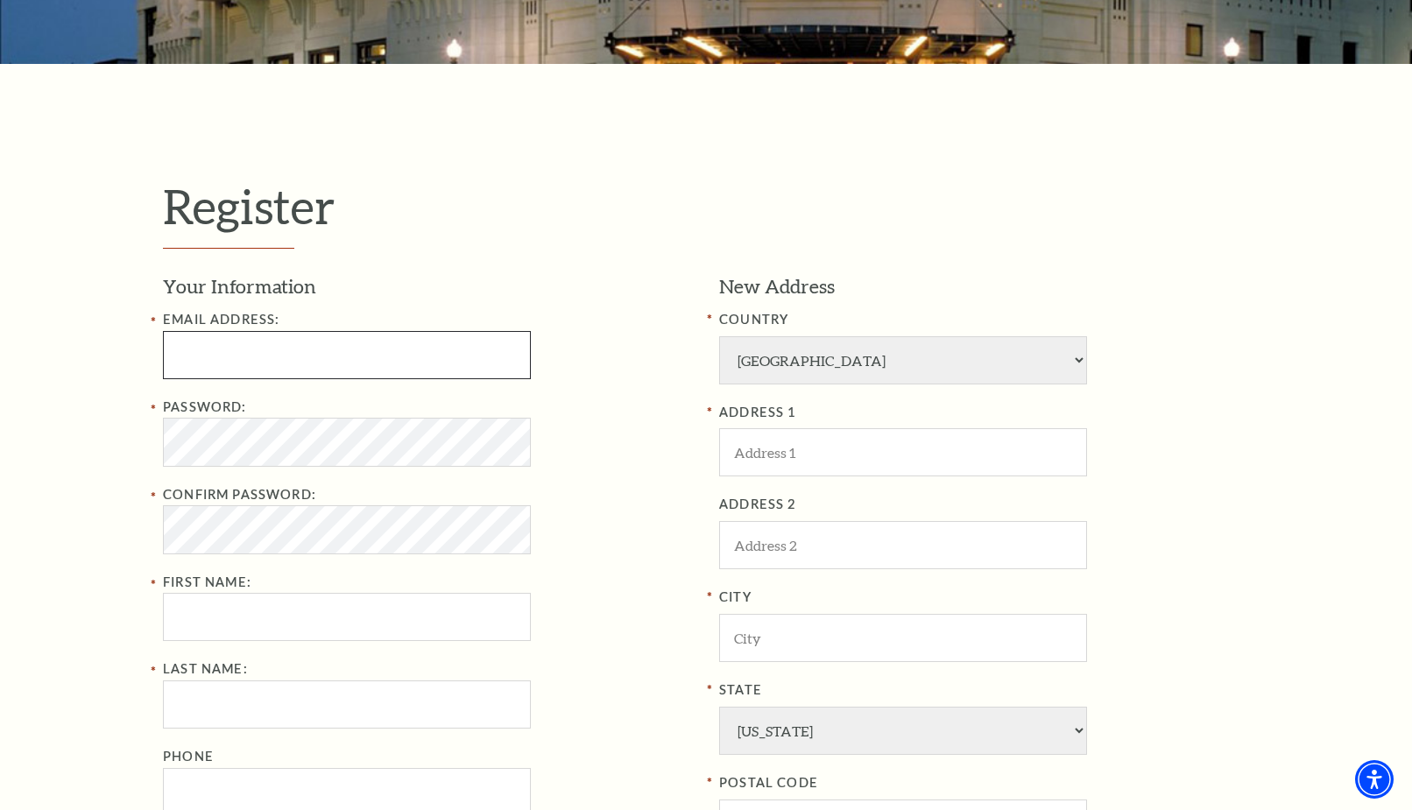
click at [215, 368] on input "Email Address:" at bounding box center [347, 355] width 368 height 48
type input "KNUTSONLG2021@GMAIL.COM"
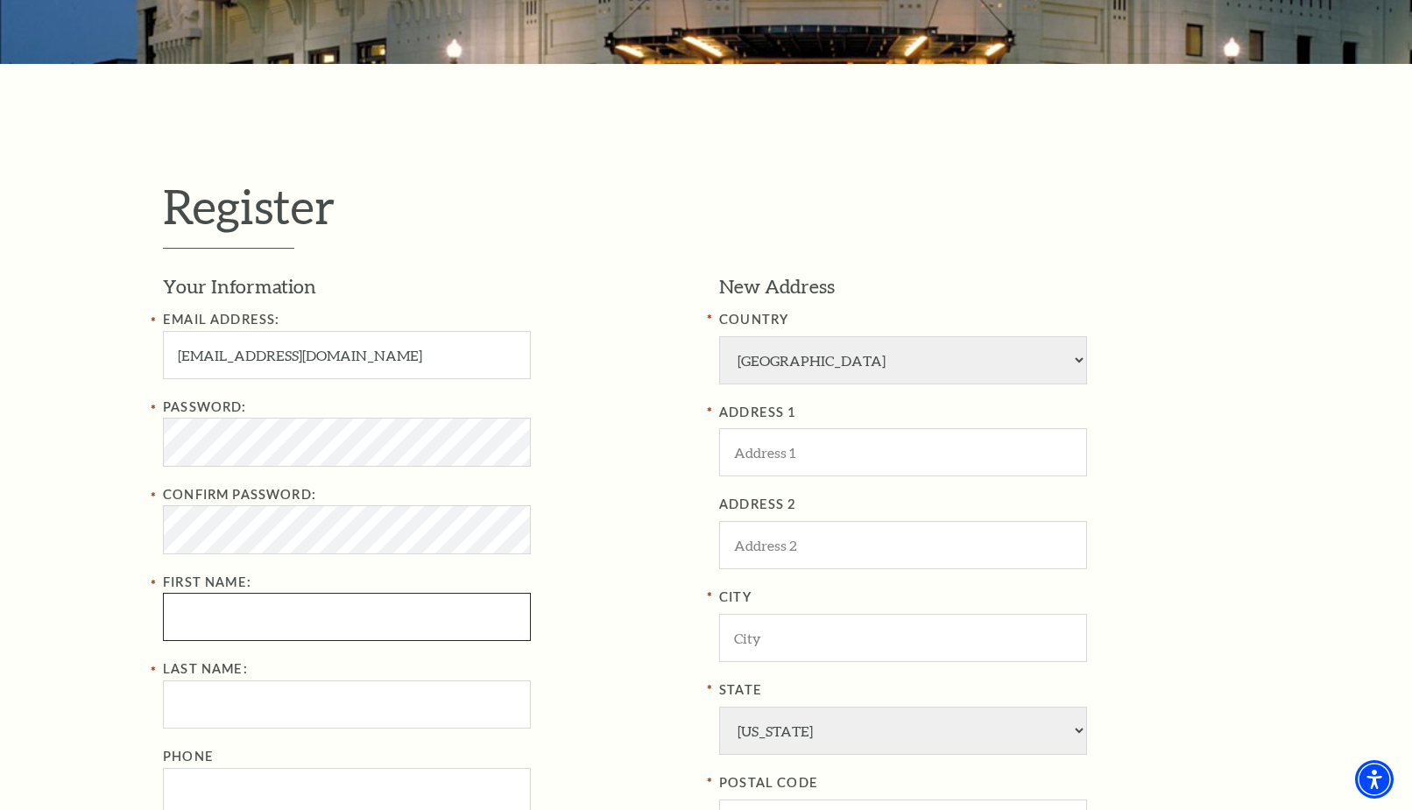
type input "Deryl"
type input "Knutson"
type input "908 EGAN WAY CT"
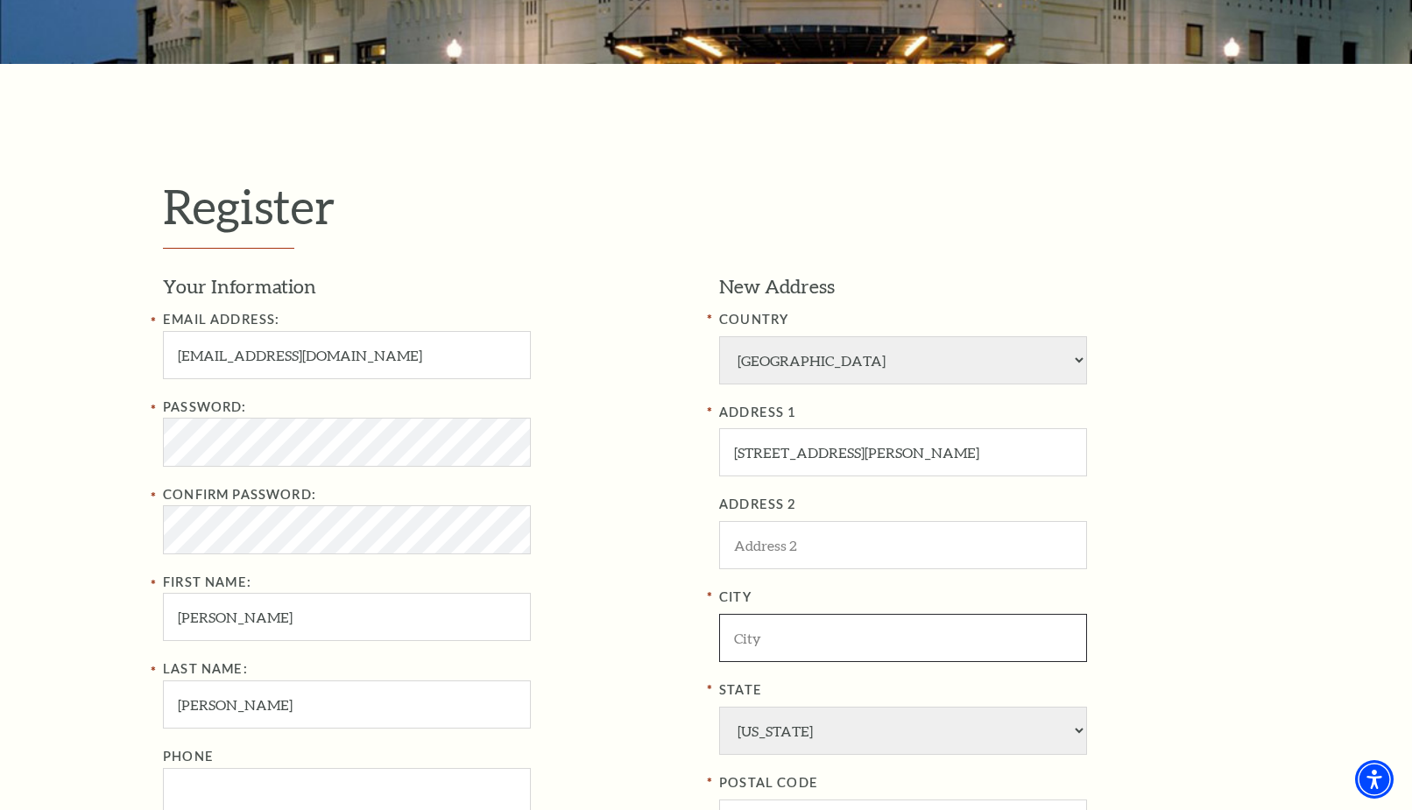
type input "BURLESON"
type input "76028-7683"
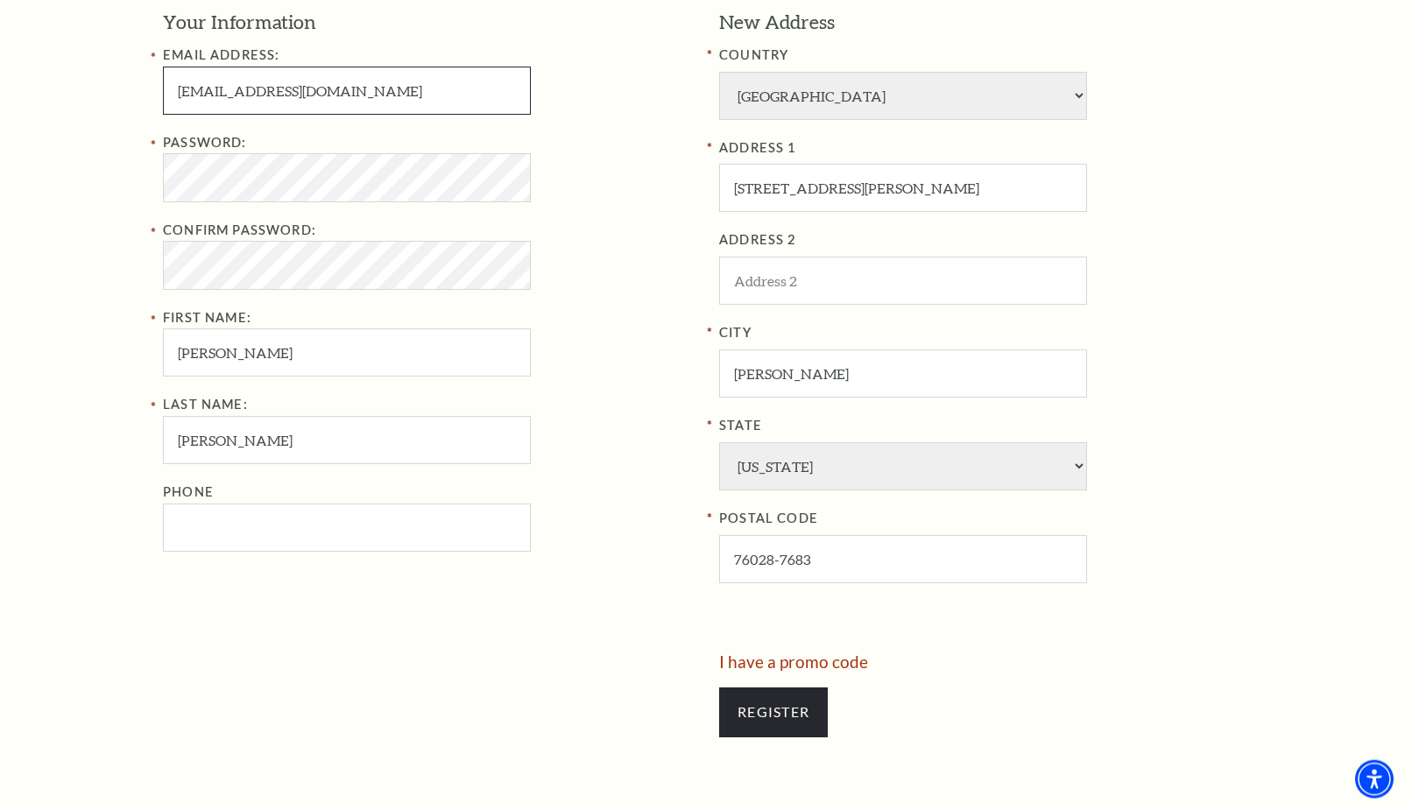
scroll to position [625, 0]
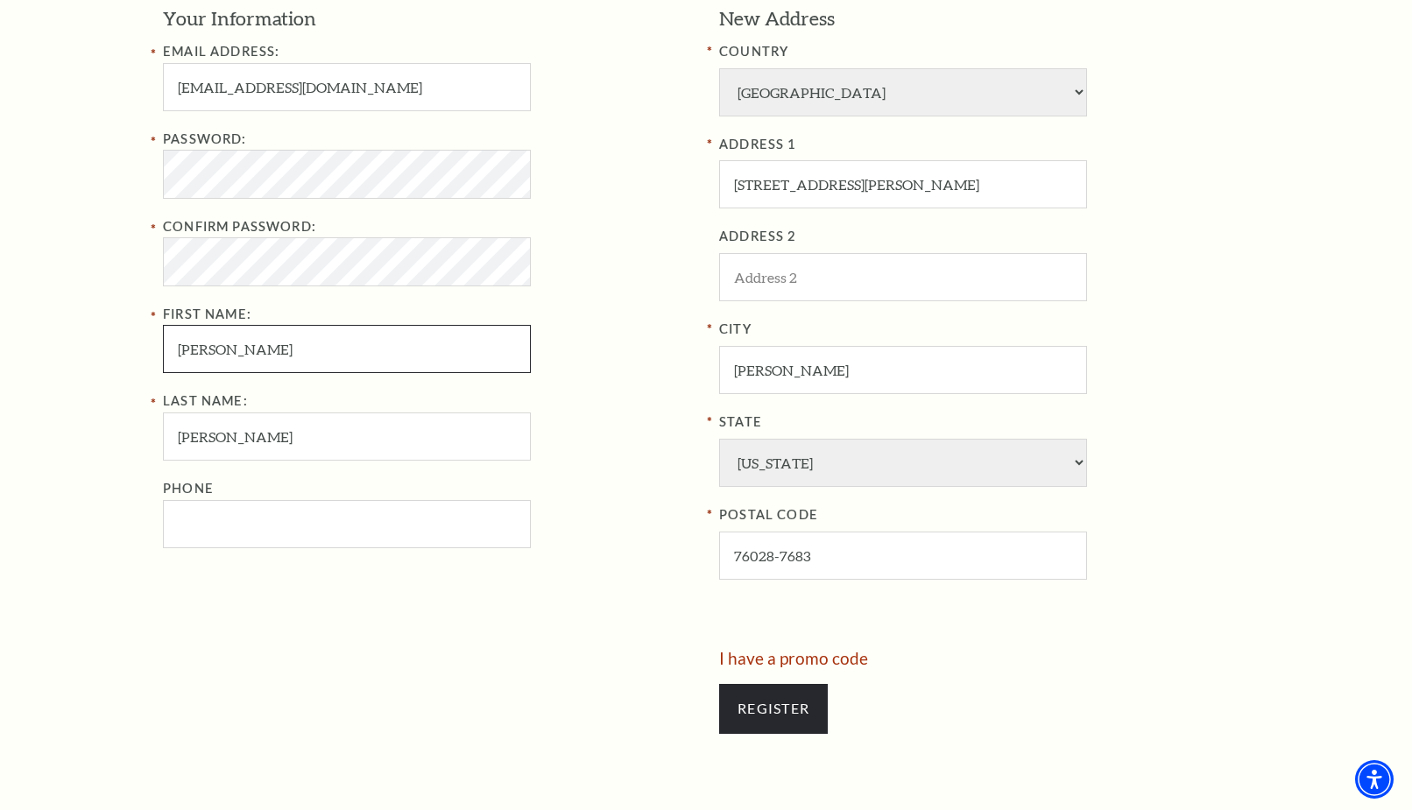
drag, startPoint x: 234, startPoint y: 349, endPoint x: 167, endPoint y: 352, distance: 66.6
click at [167, 352] on input "Deryl" at bounding box center [347, 349] width 368 height 48
type input "Linda"
click at [226, 629] on div "Your Information Email Address: KNUTSONLG2021@GMAIL.COM Password: Confirm Passw…" at bounding box center [434, 327] width 543 height 644
click at [771, 704] on input "Register" at bounding box center [773, 708] width 109 height 49
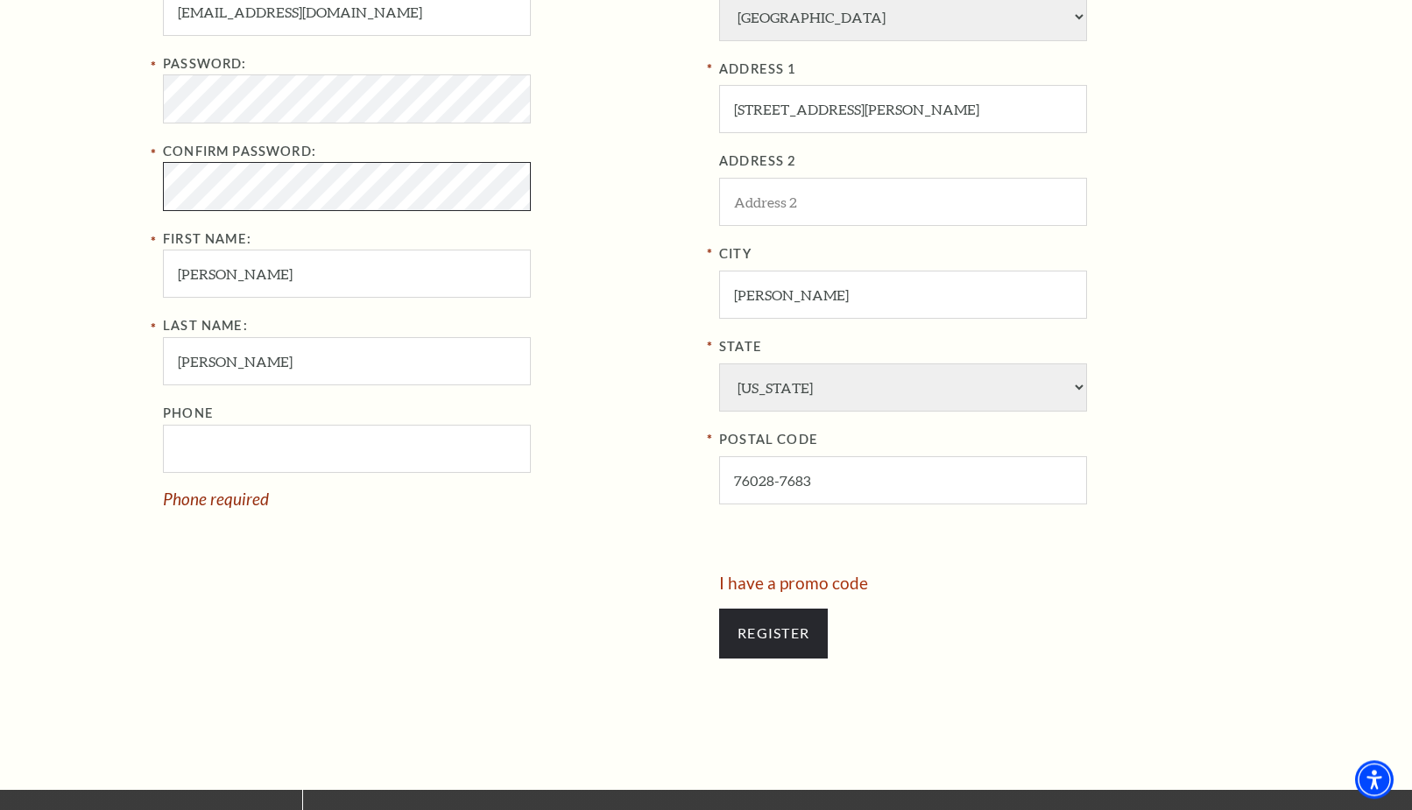
scroll to position [715, 0]
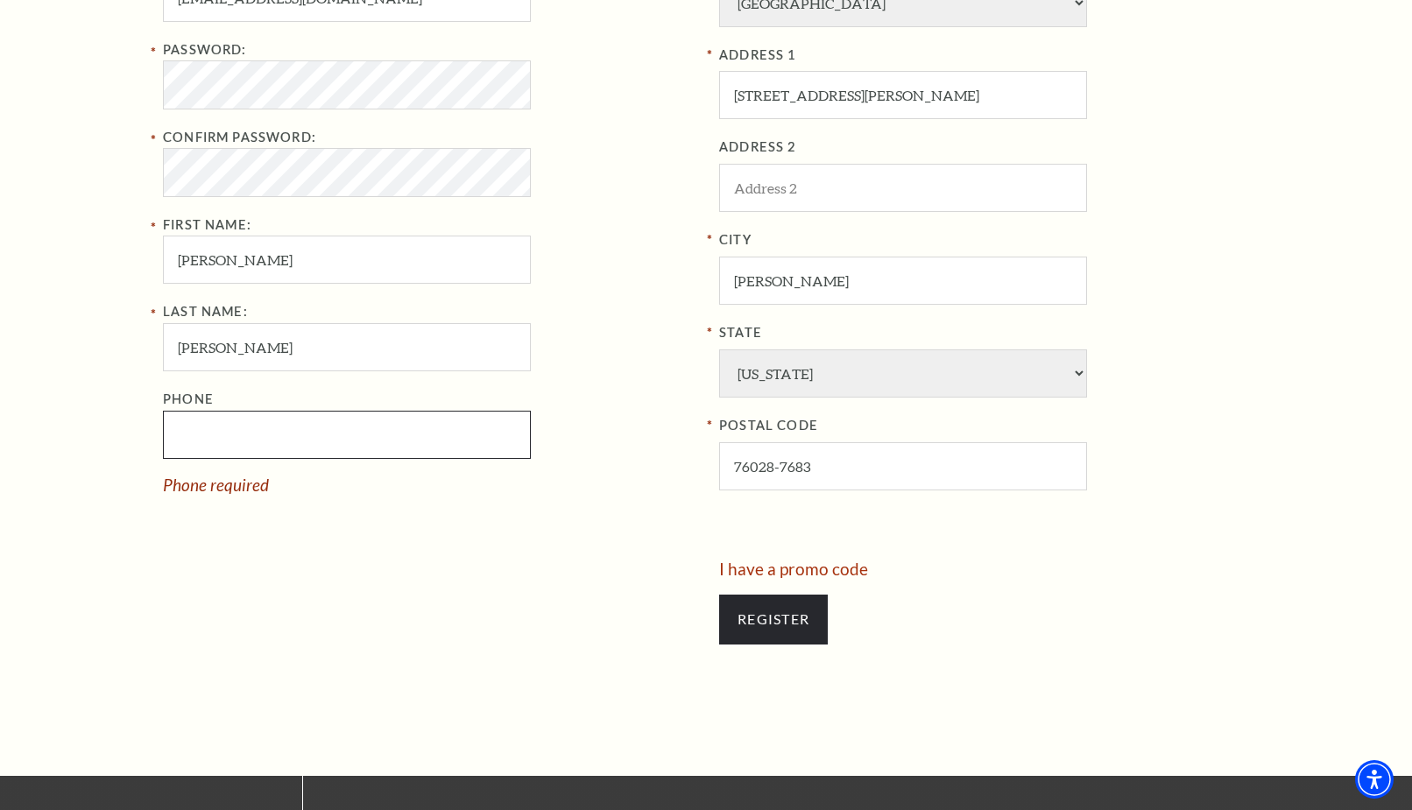
click at [282, 436] on input "Phone" at bounding box center [347, 435] width 368 height 48
type input "817-937-5297"
click at [750, 618] on input "Register" at bounding box center [773, 619] width 109 height 49
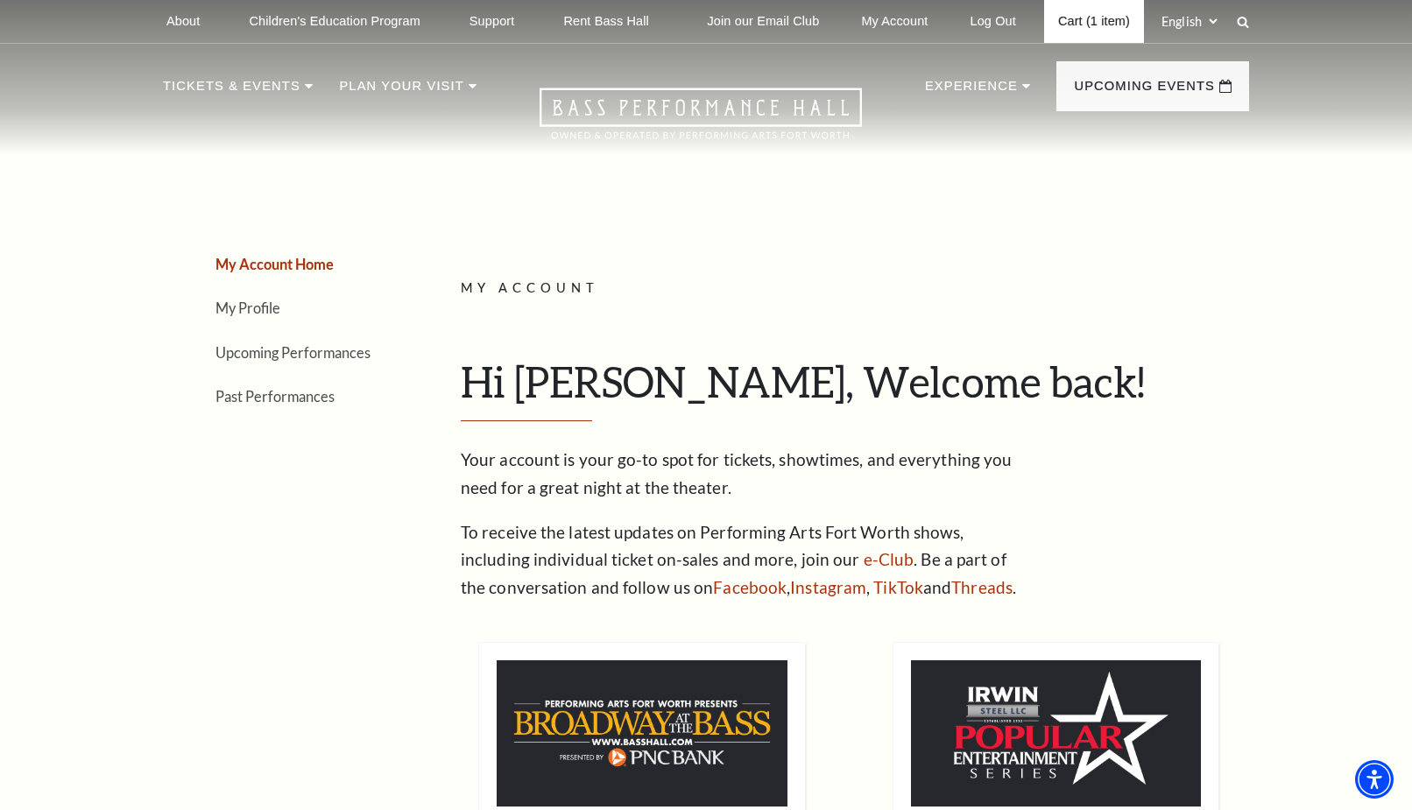
click at [1083, 20] on link "Cart (1 item)" at bounding box center [1094, 21] width 100 height 43
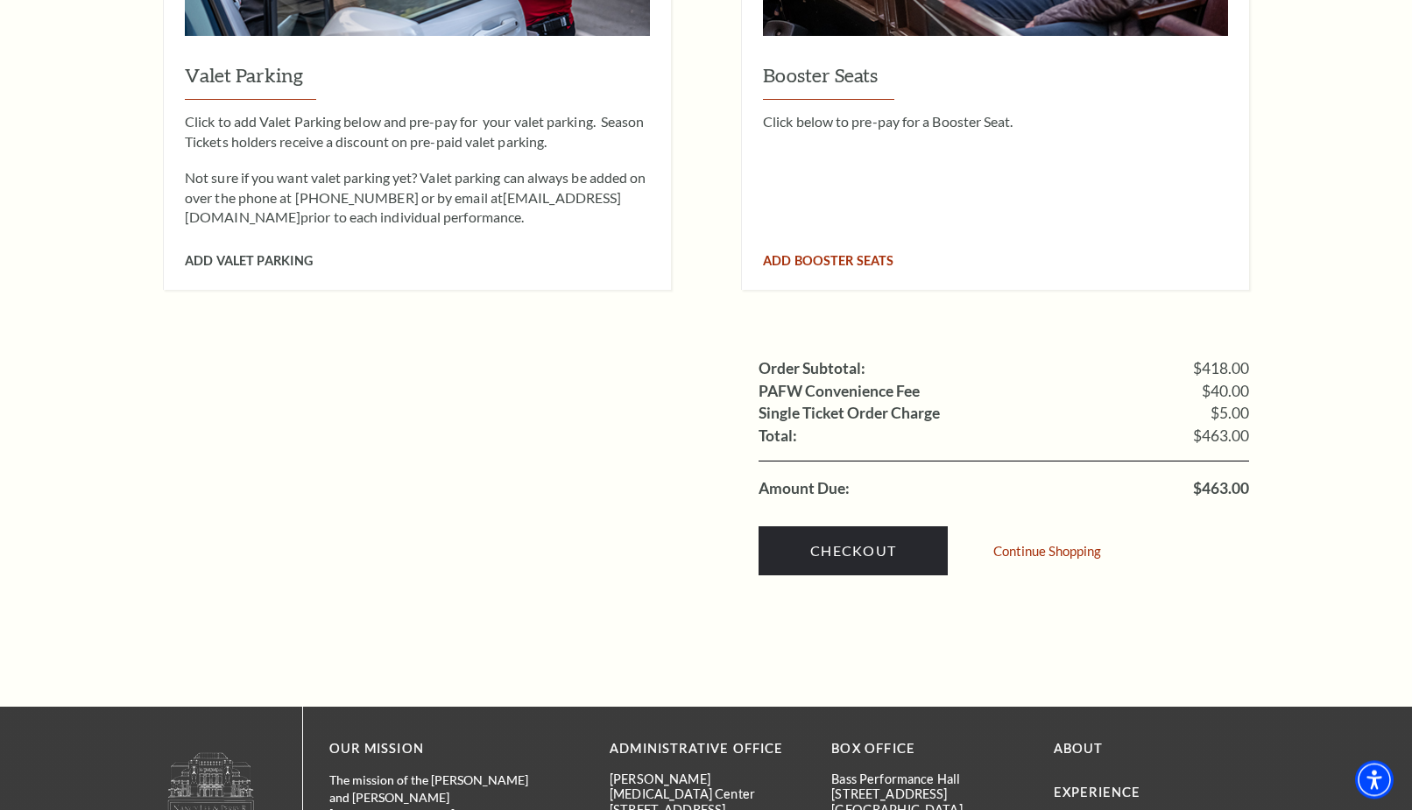
scroll to position [1697, 0]
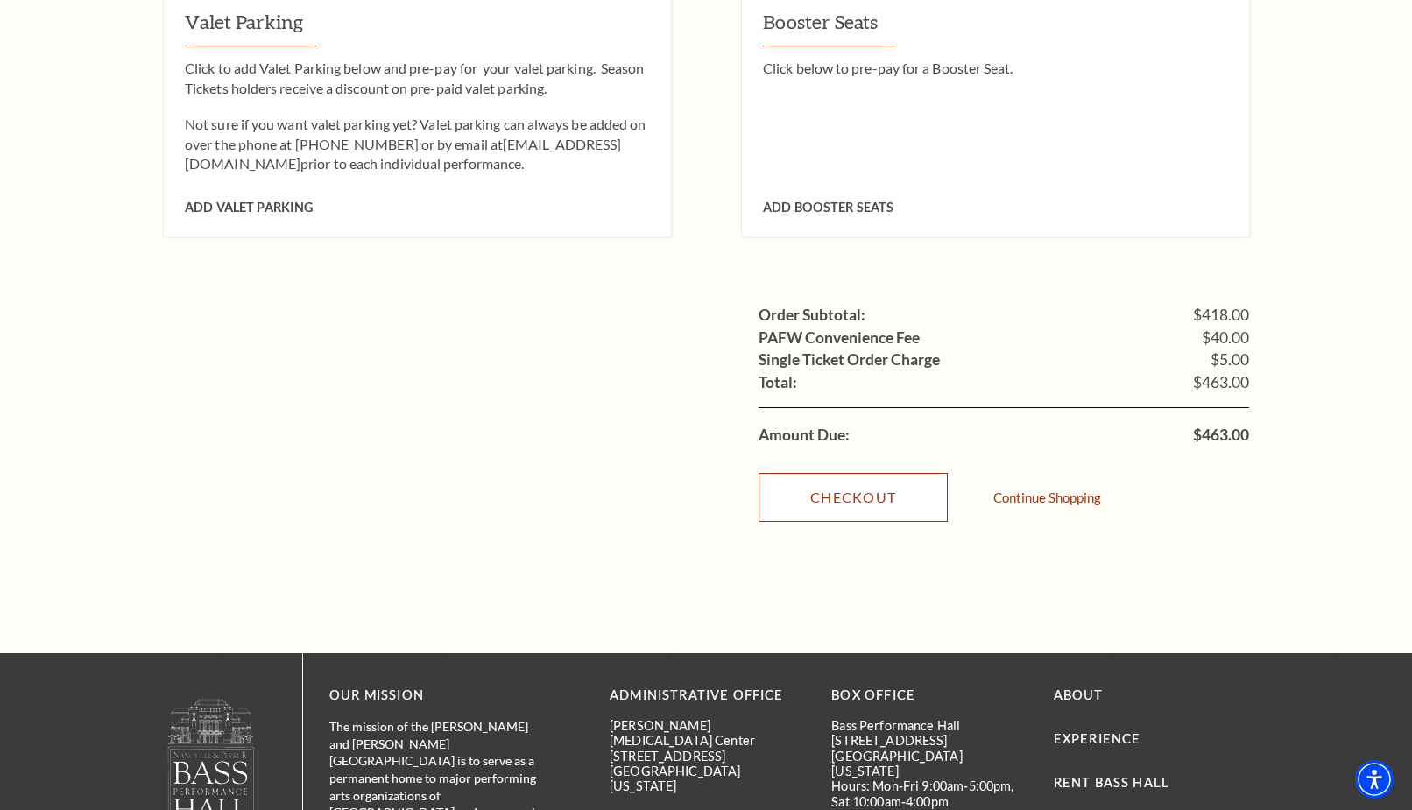
click at [869, 473] on link "Checkout" at bounding box center [852, 497] width 189 height 49
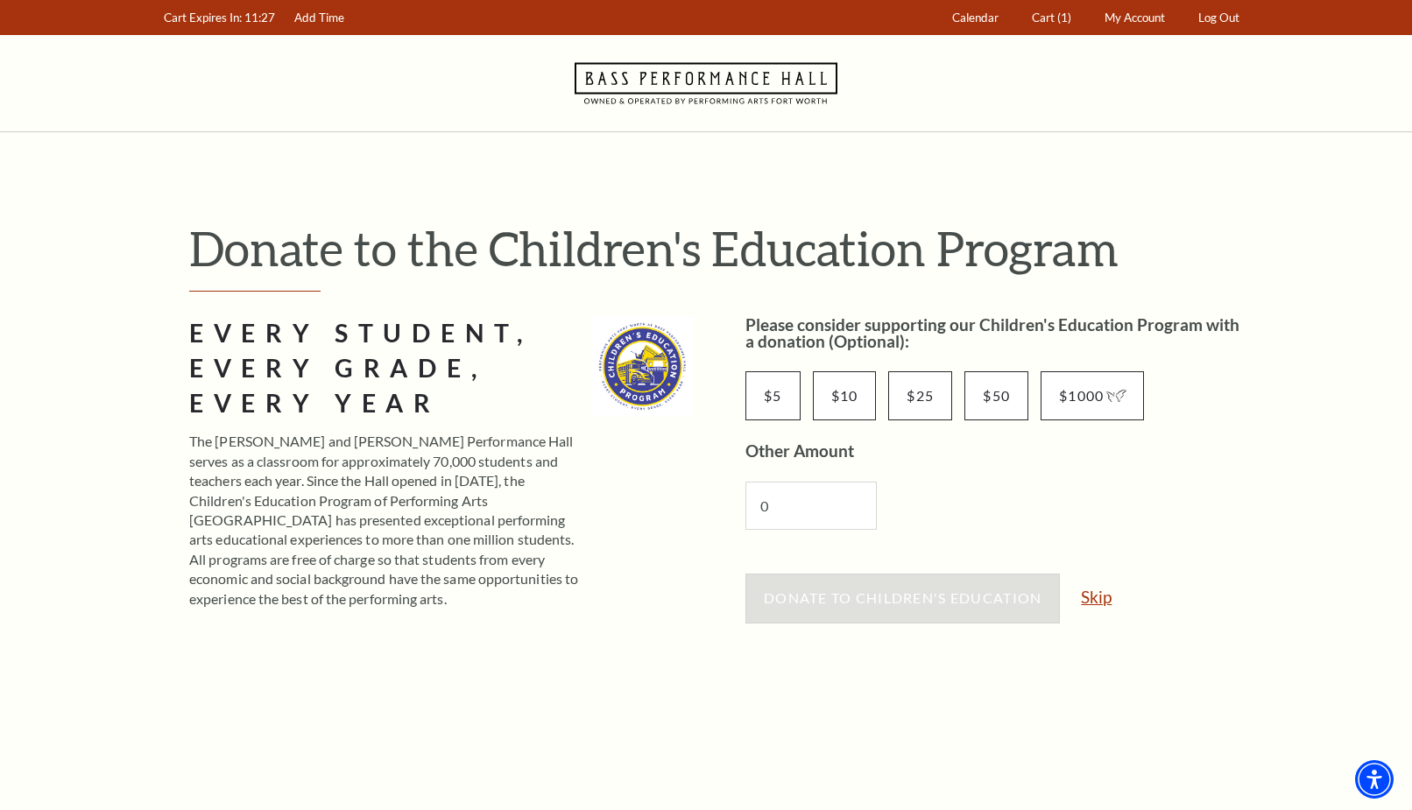
click at [1095, 597] on link "Skip" at bounding box center [1096, 596] width 31 height 17
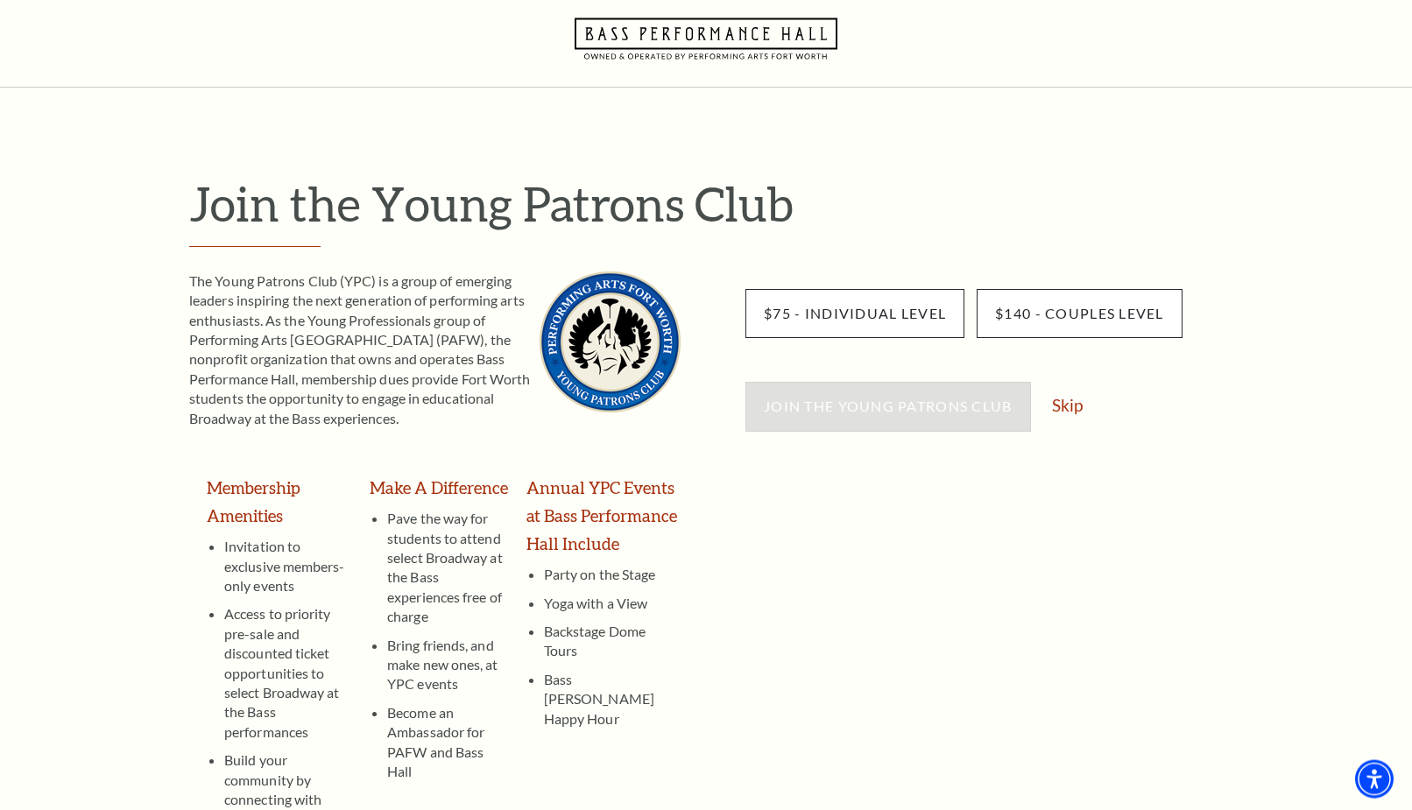
scroll to position [89, 0]
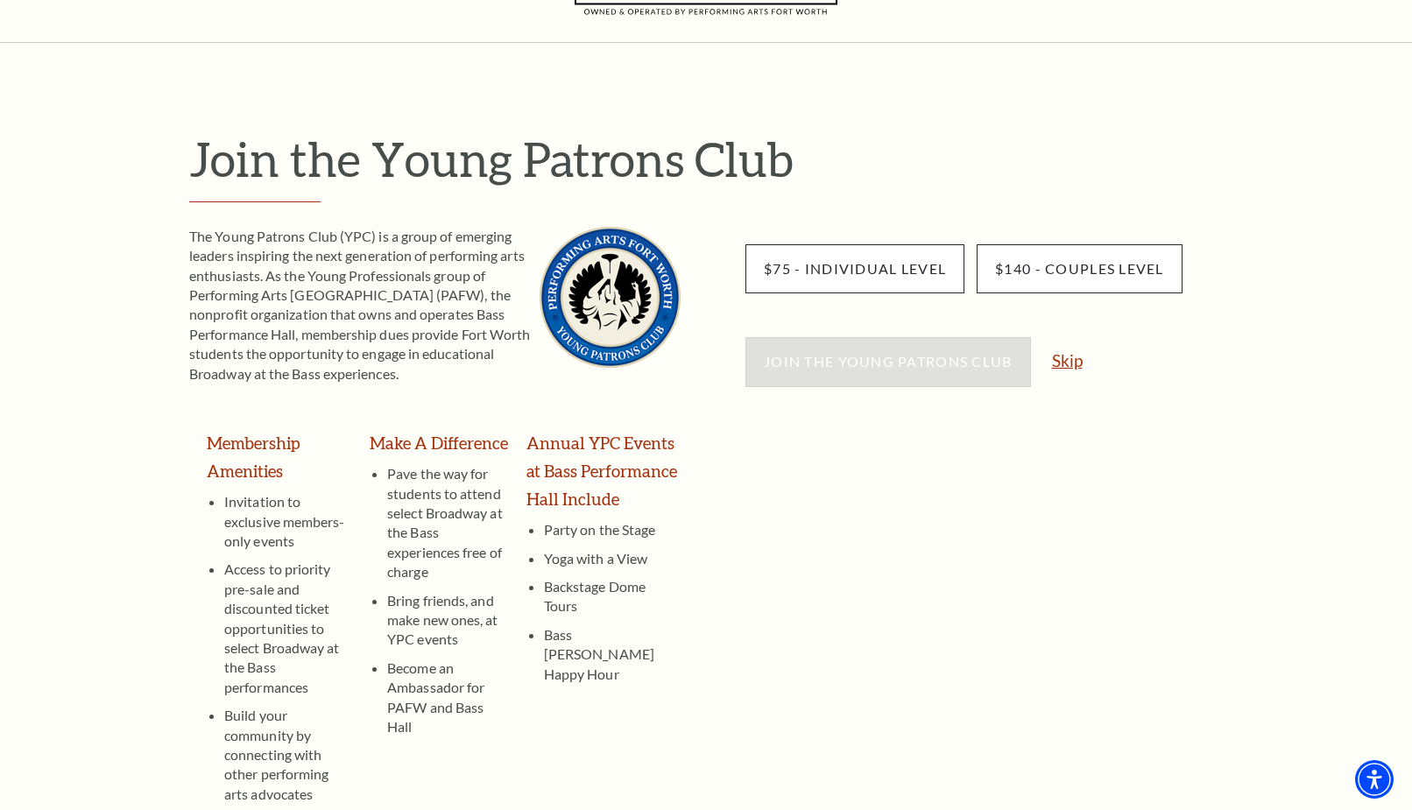
click at [1060, 360] on link "Skip" at bounding box center [1067, 360] width 31 height 17
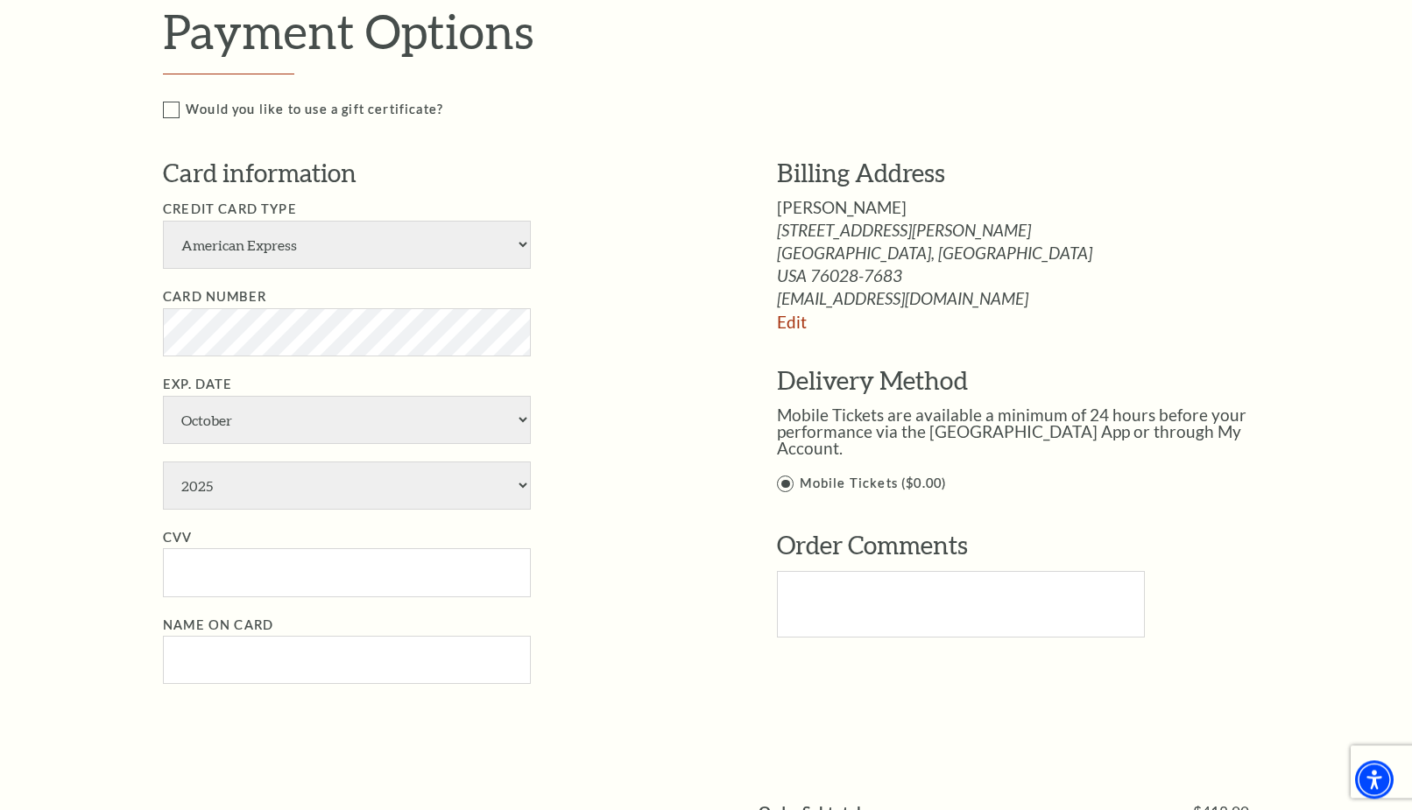
scroll to position [893, 0]
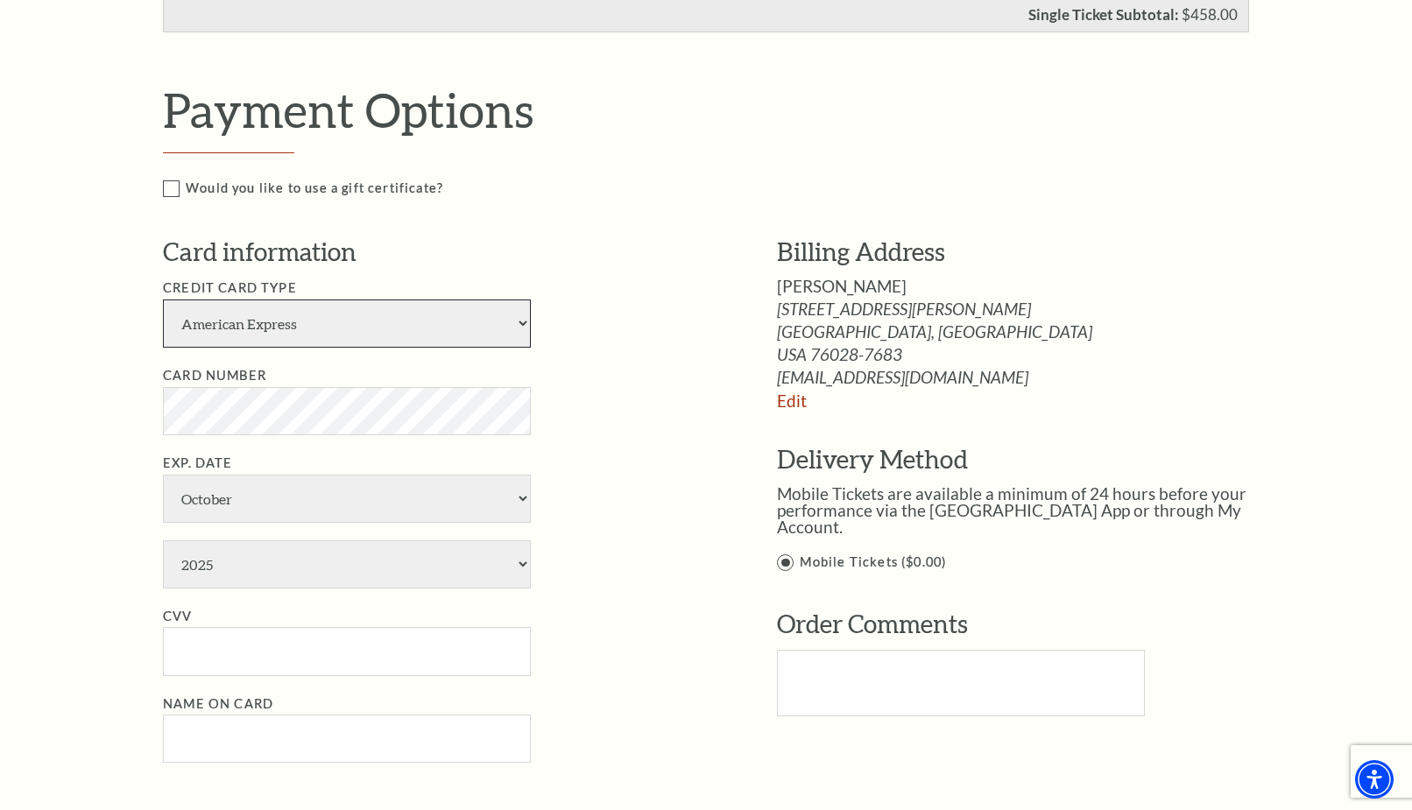
click at [163, 299] on select "American Express Visa Master Card Discover" at bounding box center [347, 323] width 368 height 48
select select "25"
click option "Master Card" at bounding box center [0, 0] width 0 height 0
select select "5"
select select "2028"
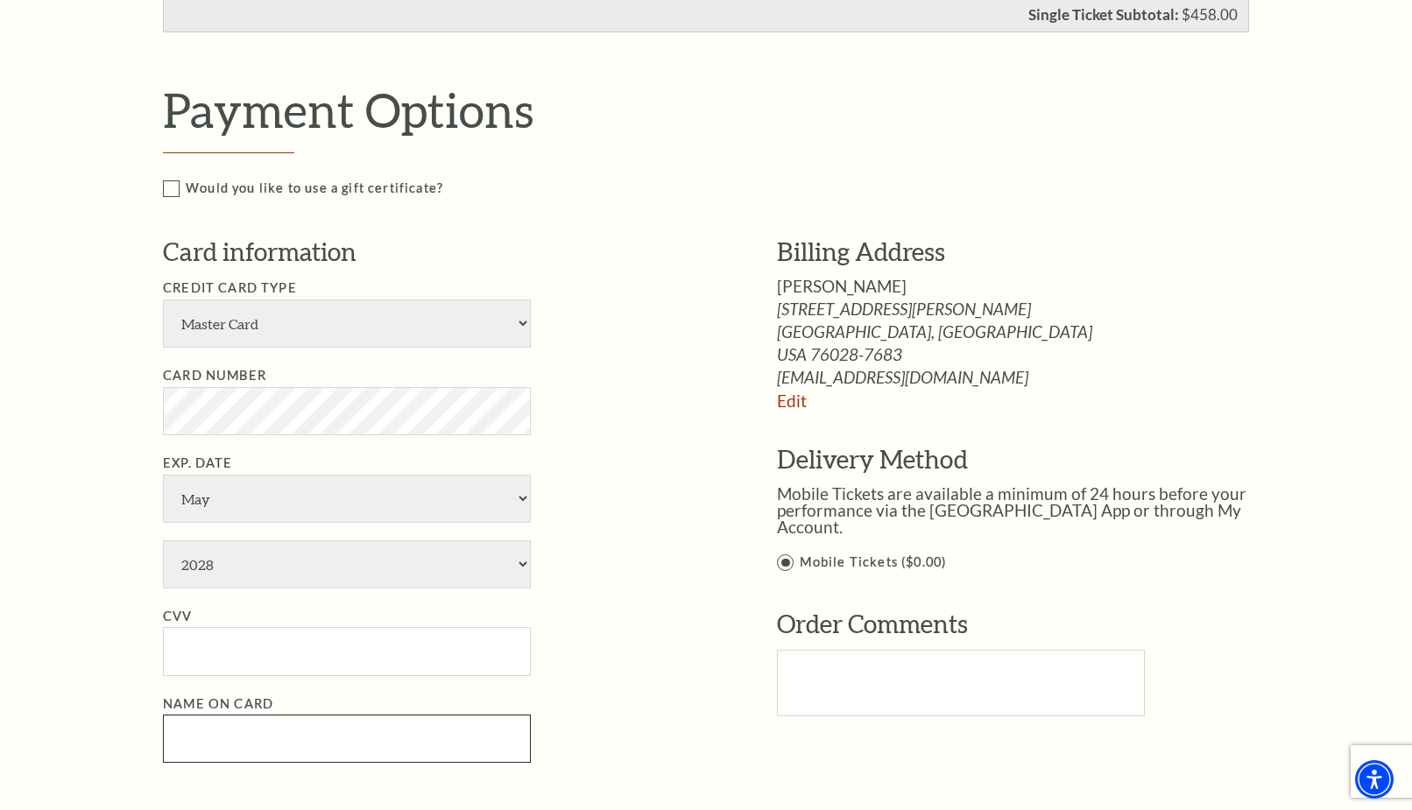
type input "[PERSON_NAME]"
click at [269, 644] on input "CVV" at bounding box center [347, 651] width 368 height 48
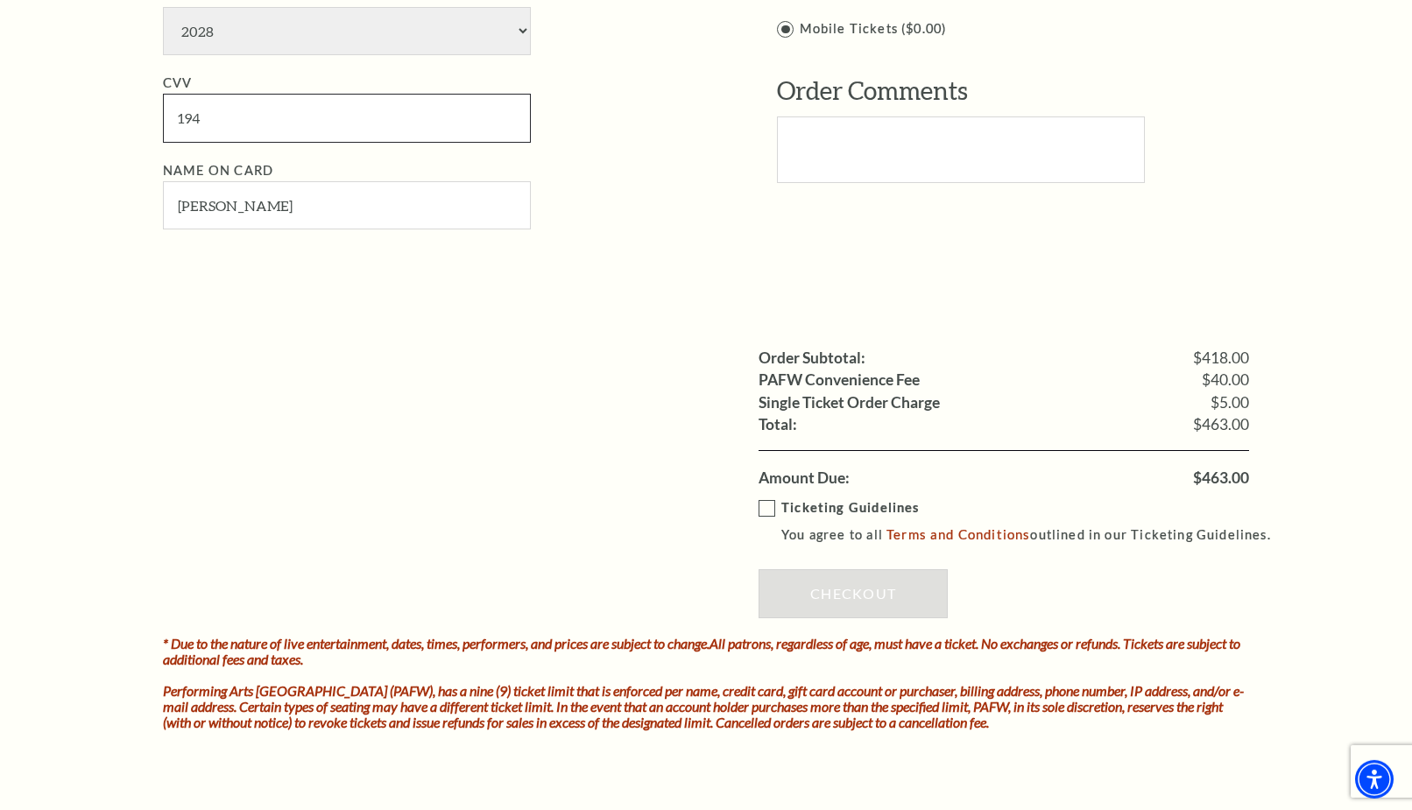
scroll to position [1429, 0]
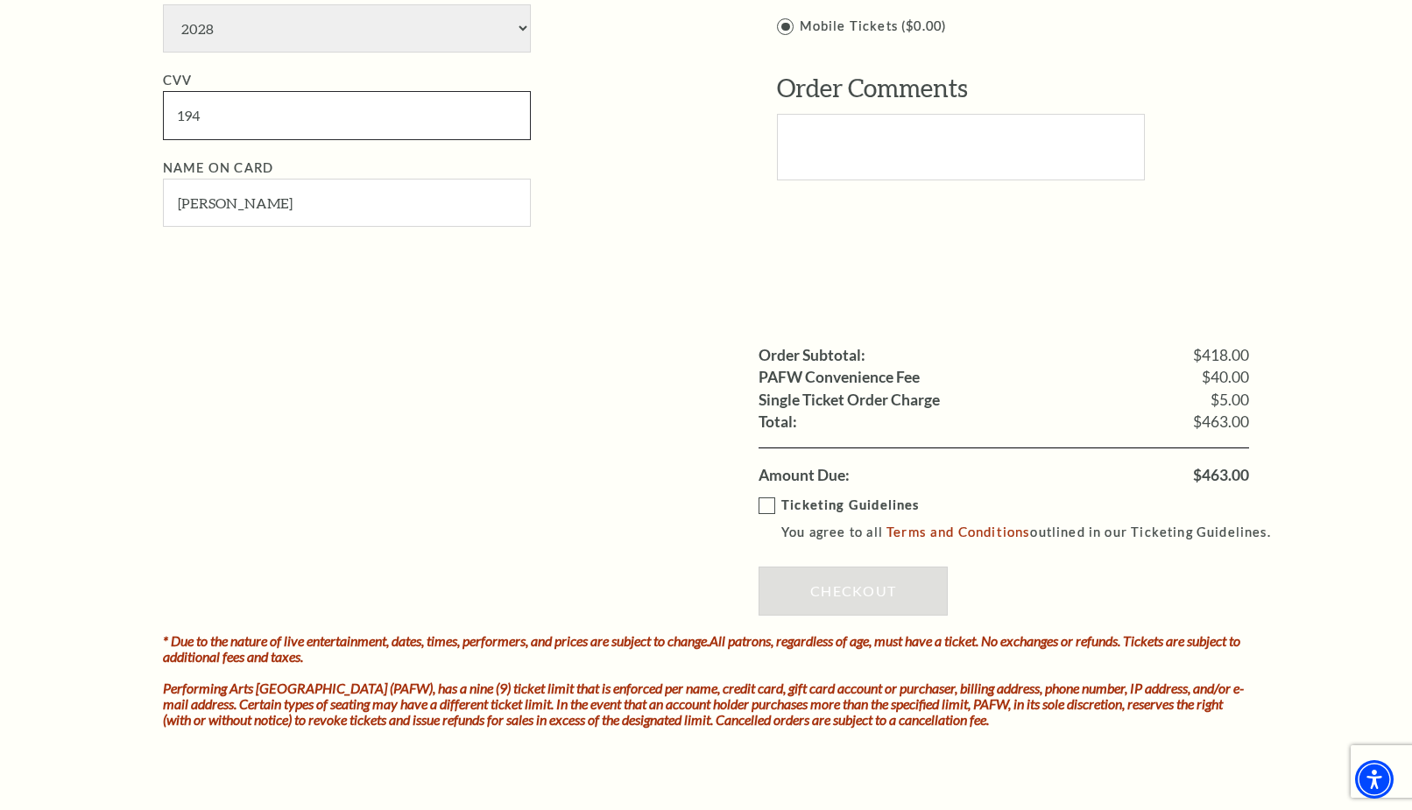
type input "194"
click at [764, 497] on label "Ticketing Guidelines You agree to all Terms and Conditions outlined in our Tick…" at bounding box center [1022, 519] width 528 height 48
click at [0, 0] on input "Ticketing Guidelines You agree to all Terms and Conditions outlined in our Tick…" at bounding box center [0, 0] width 0 height 0
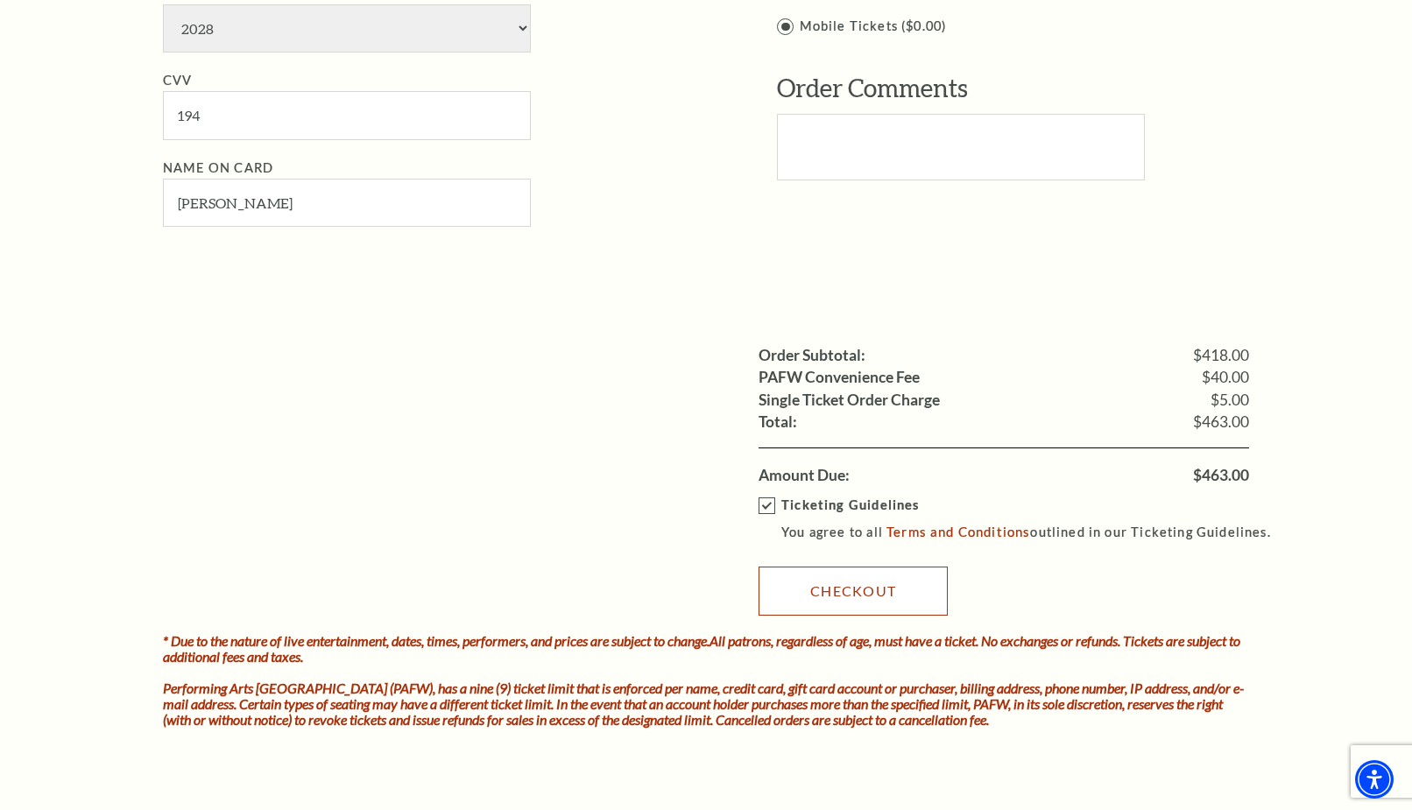
click at [856, 585] on link "Checkout" at bounding box center [852, 591] width 189 height 49
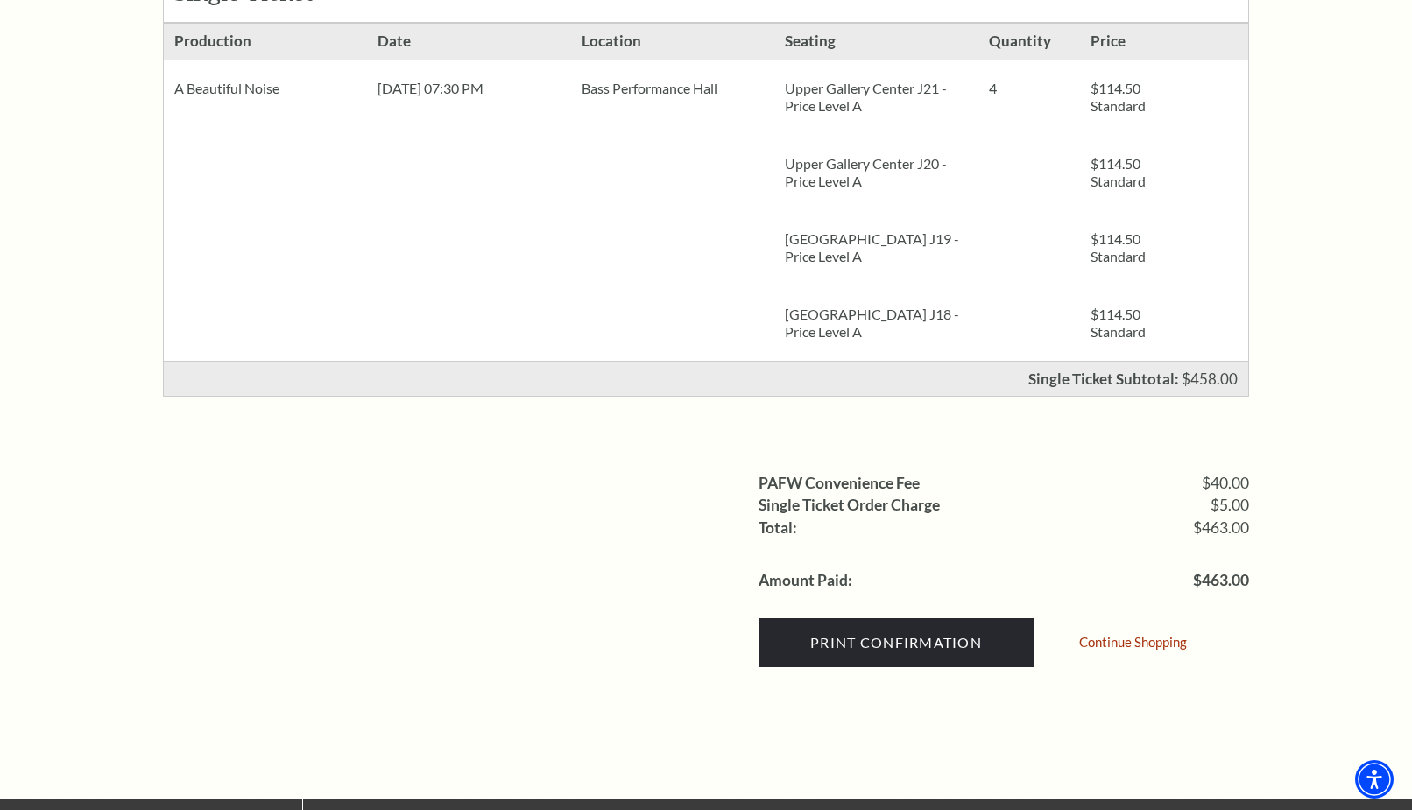
scroll to position [447, 0]
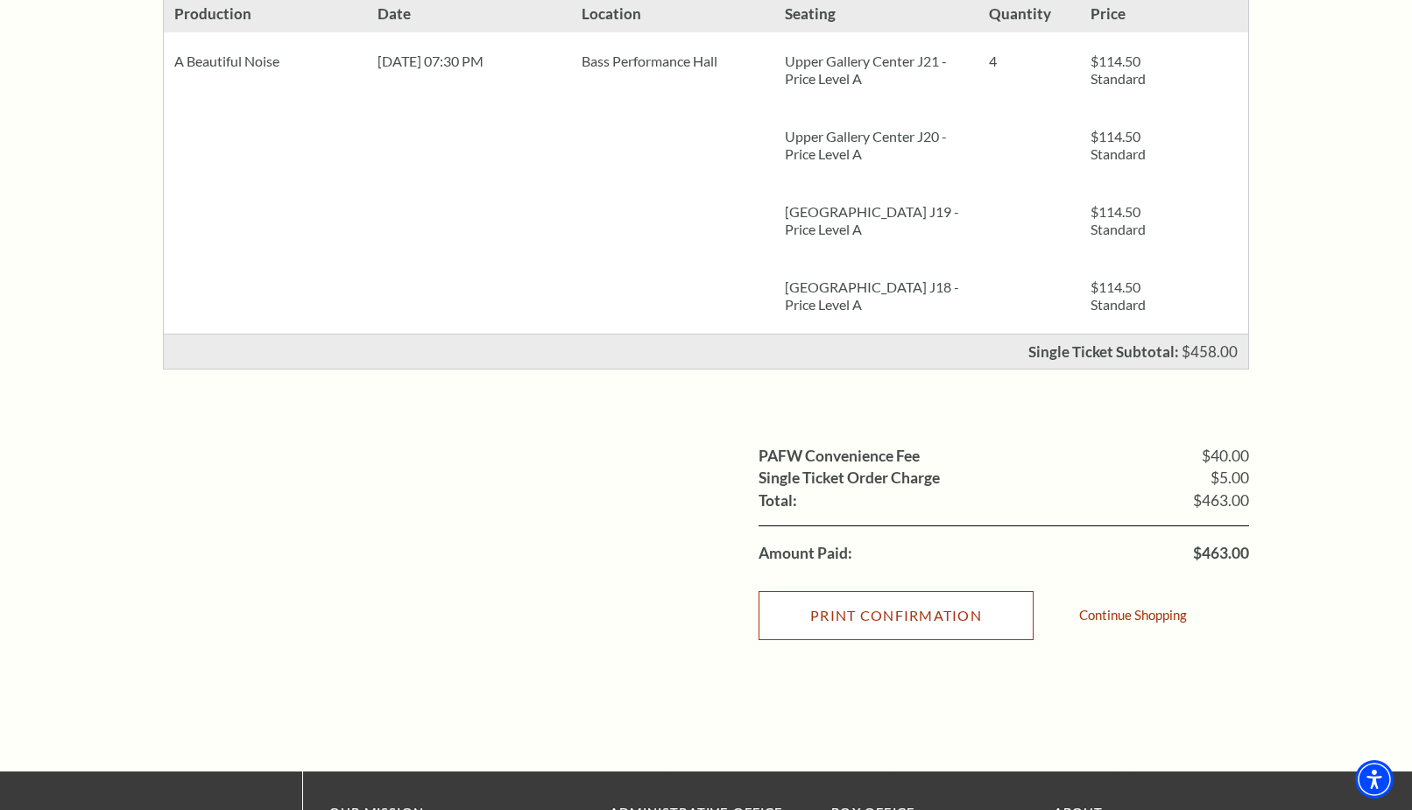
click at [877, 618] on input "Print Confirmation" at bounding box center [895, 615] width 275 height 49
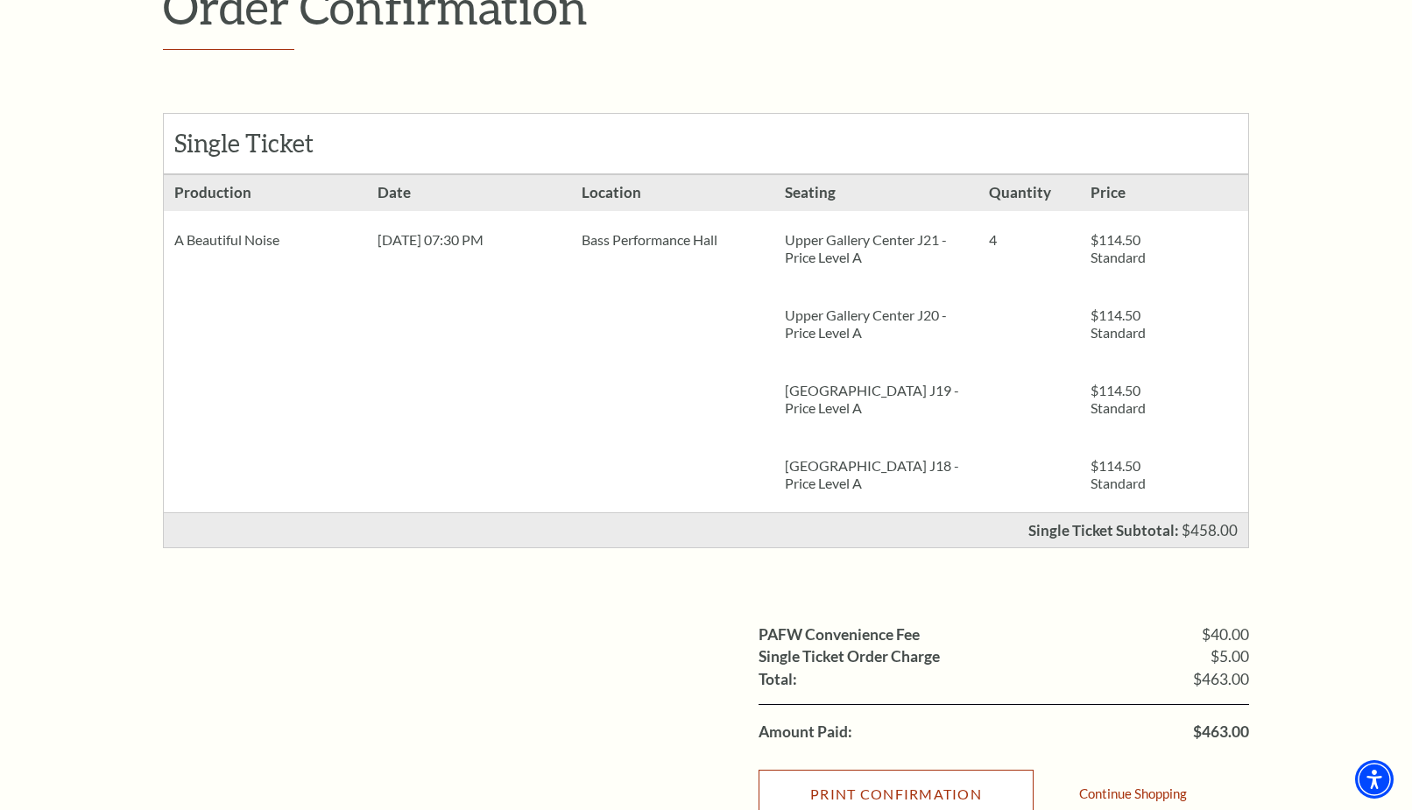
scroll to position [0, 0]
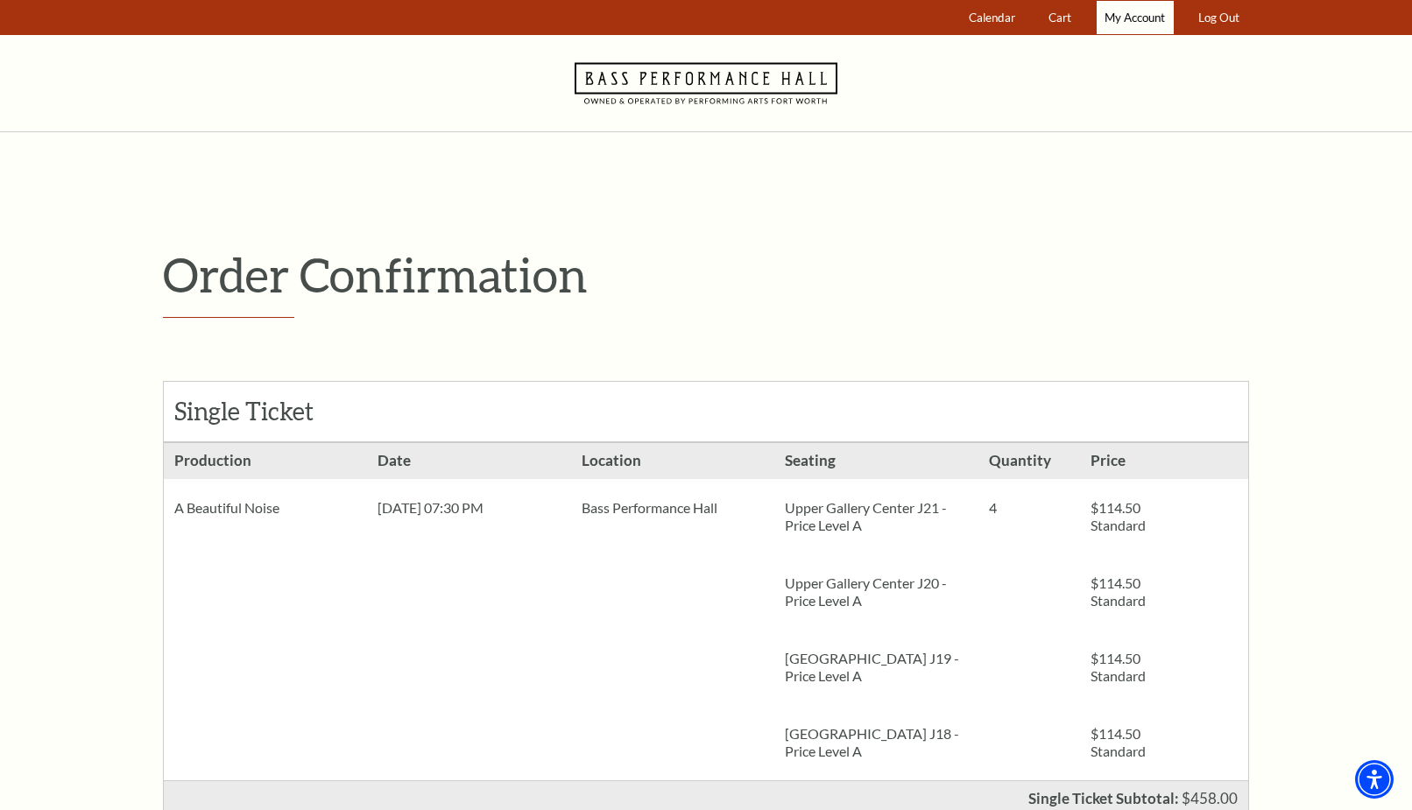
click at [1125, 18] on span "My Account" at bounding box center [1134, 18] width 60 height 14
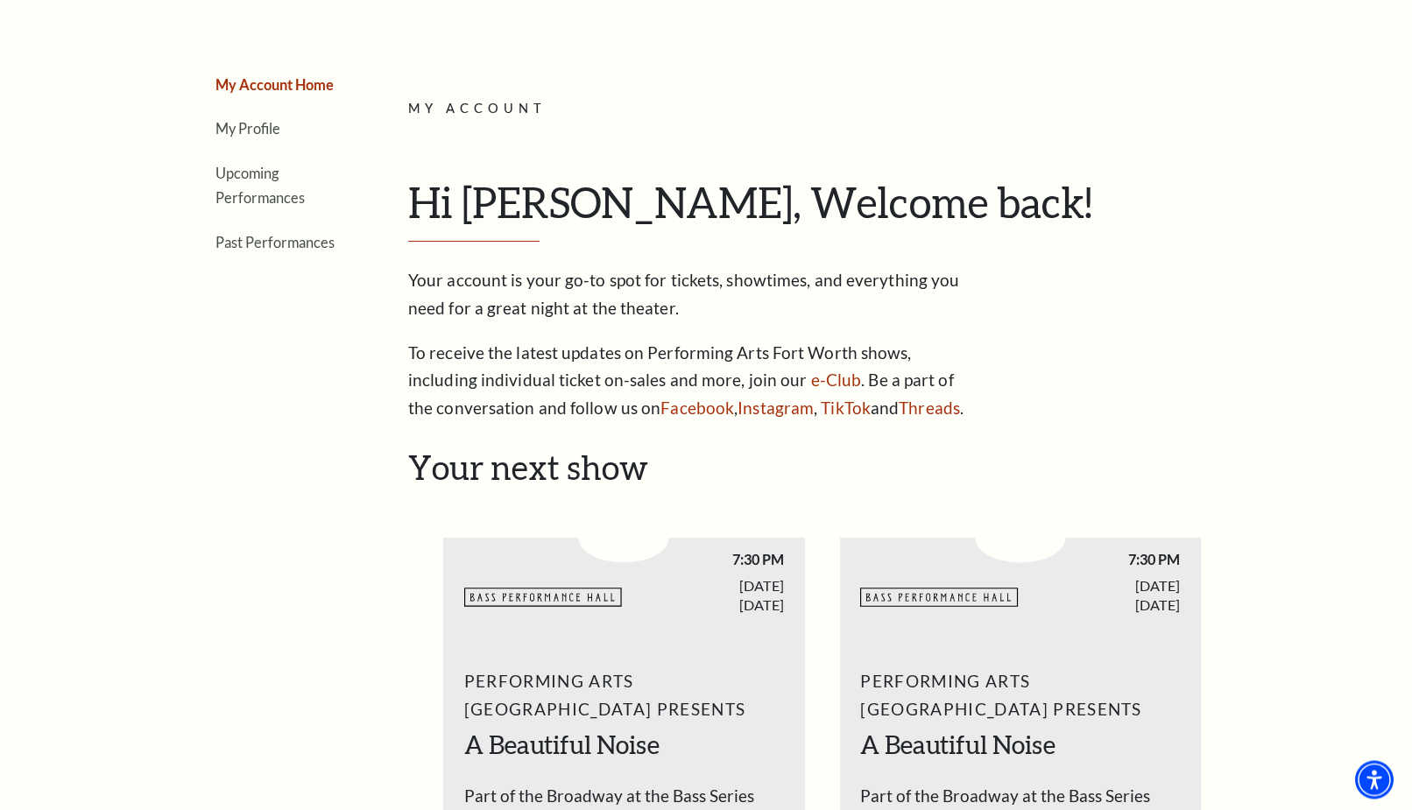
scroll to position [179, 0]
